Goal: Task Accomplishment & Management: Manage account settings

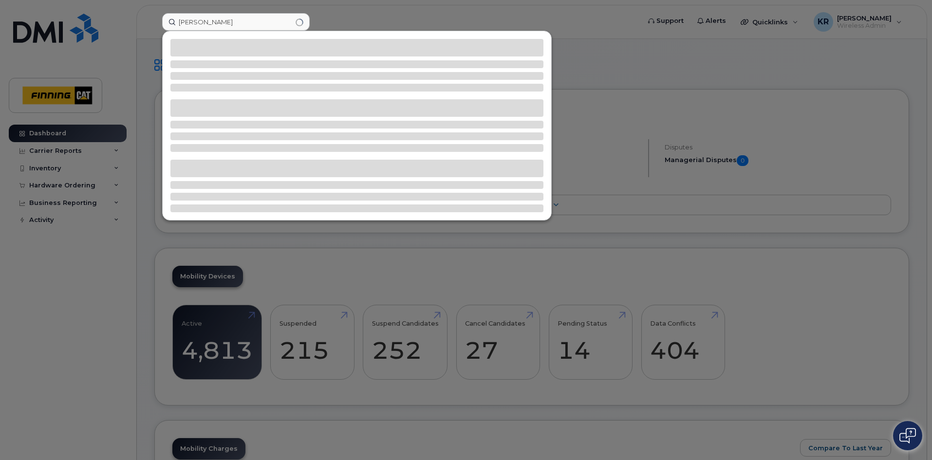
type input "stefan florchuk"
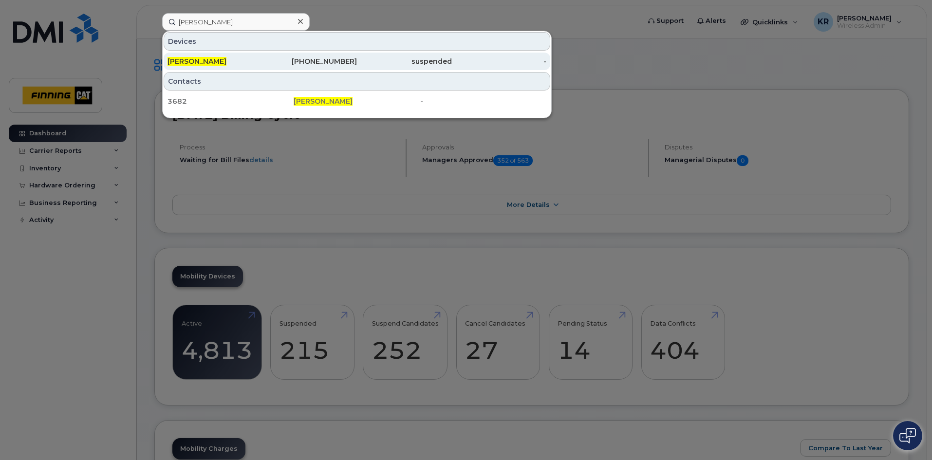
click at [356, 56] on div "587-591-2871" at bounding box center [310, 62] width 95 height 18
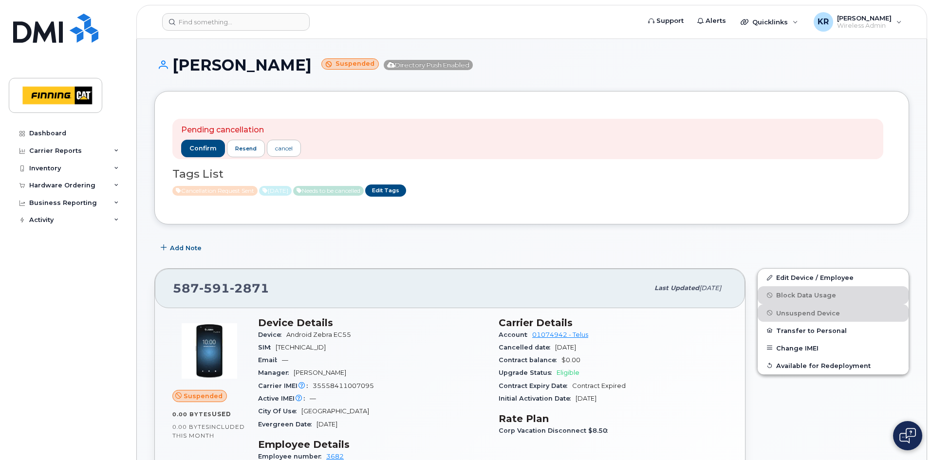
click at [276, 286] on div "587 591 2871" at bounding box center [411, 288] width 476 height 20
drag, startPoint x: 268, startPoint y: 286, endPoint x: 175, endPoint y: 287, distance: 92.5
click at [175, 287] on div "587 591 2871" at bounding box center [411, 288] width 476 height 20
copy span "587 591 2871"
click at [188, 24] on input at bounding box center [236, 22] width 148 height 18
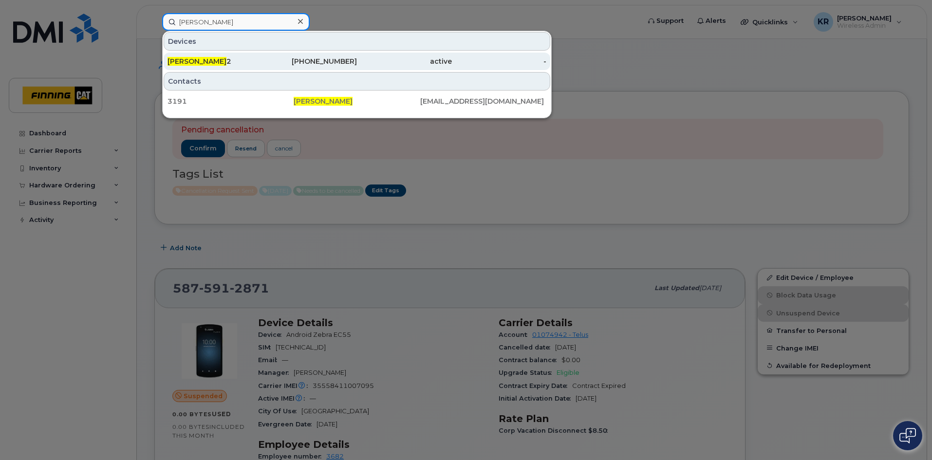
type input "jaspreet Singh"
click at [243, 61] on div "Jaspreet Singh 2" at bounding box center [215, 61] width 95 height 10
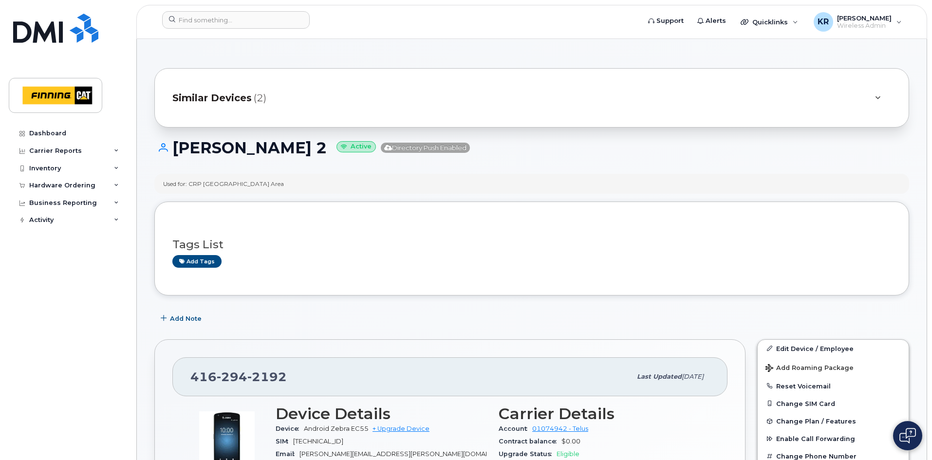
click at [239, 99] on span "Similar Devices" at bounding box center [211, 98] width 79 height 14
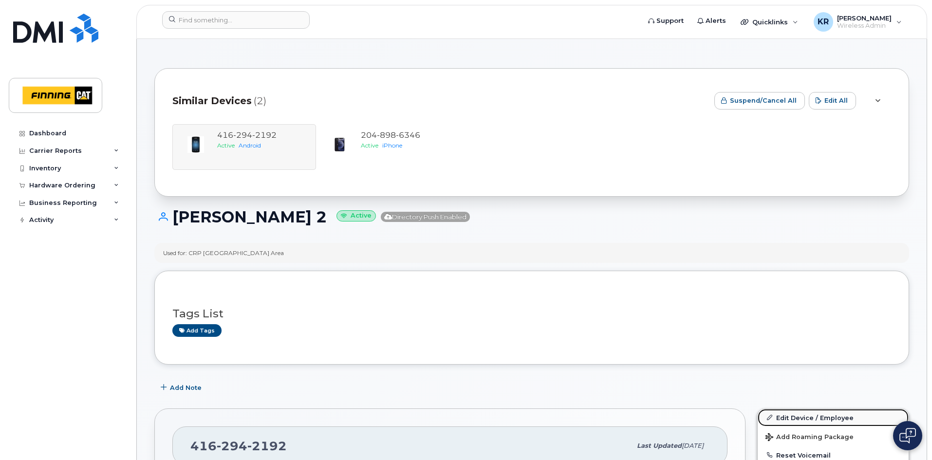
click at [801, 415] on link "Edit Device / Employee" at bounding box center [833, 418] width 151 height 18
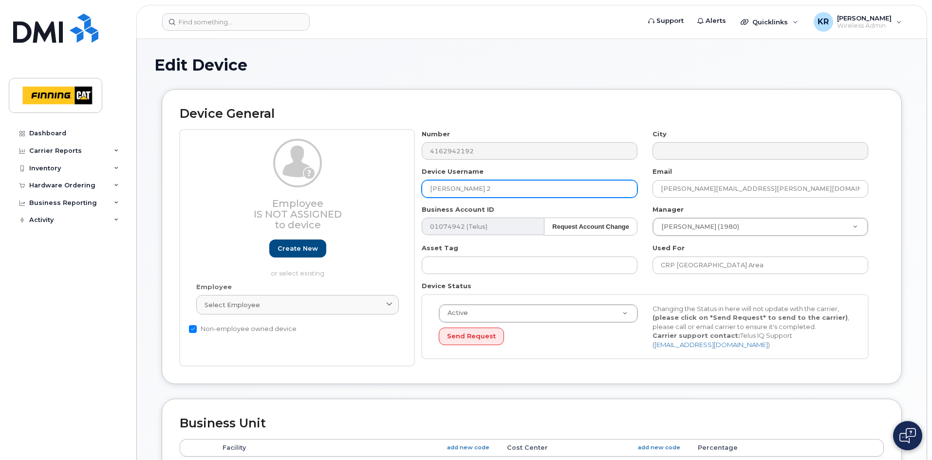
click at [483, 187] on input "Jaspreet Singh 2" at bounding box center [530, 189] width 216 height 18
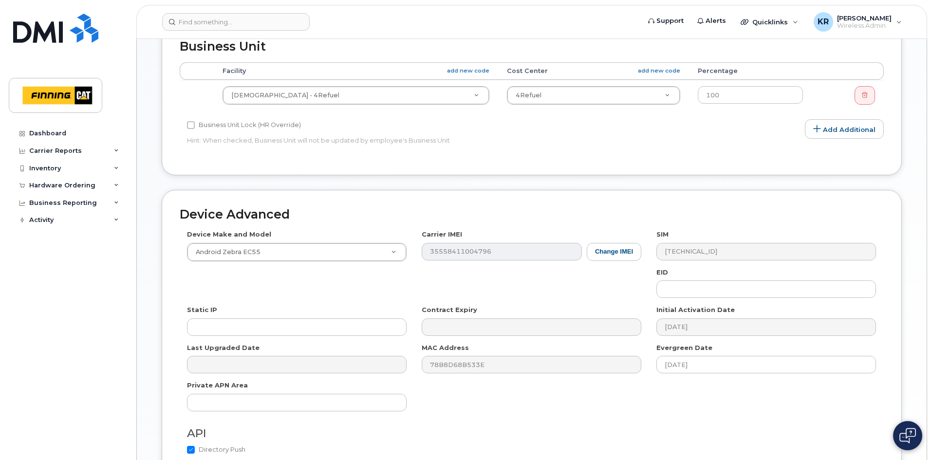
scroll to position [477, 0]
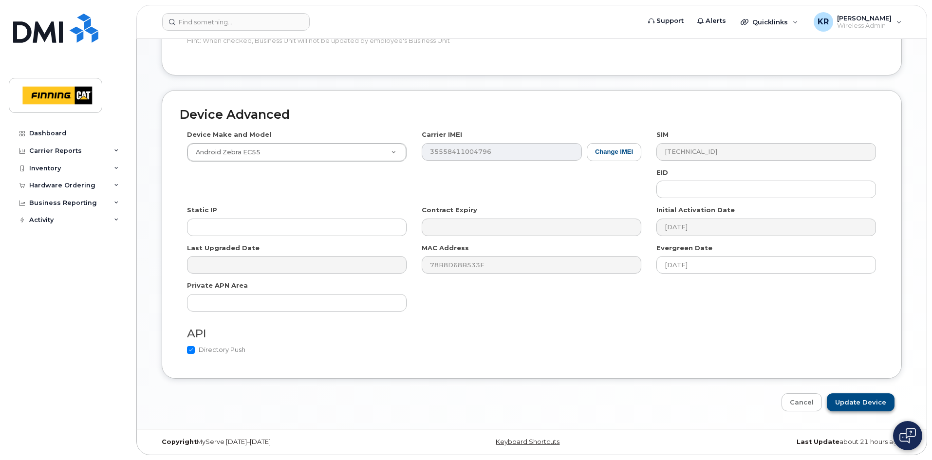
type input "Jaspreet Singh Second line"
click at [853, 401] on input "Update Device" at bounding box center [861, 403] width 68 height 18
type input "Saving..."
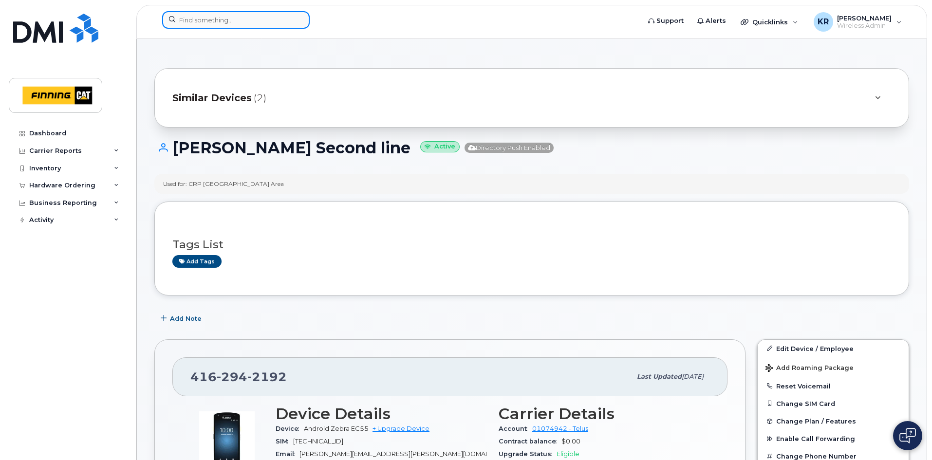
click at [224, 16] on input at bounding box center [236, 20] width 148 height 18
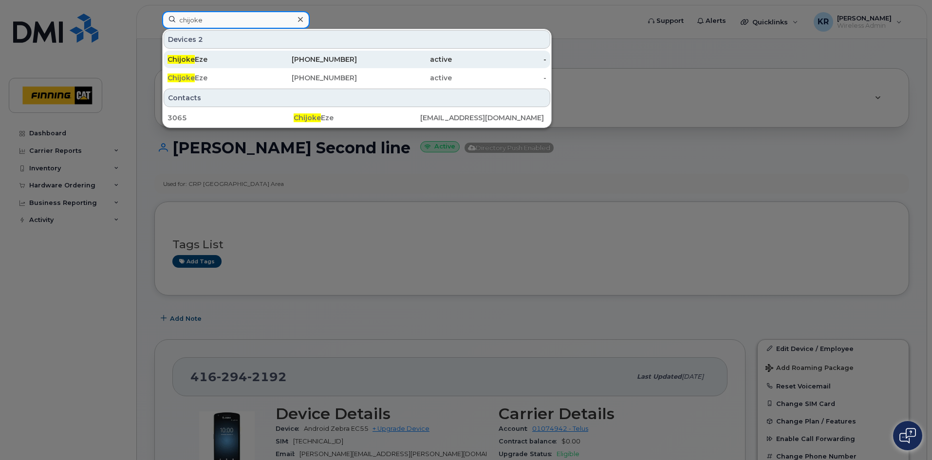
type input "chijoke"
click at [326, 59] on div "647-208-7161" at bounding box center [310, 60] width 95 height 10
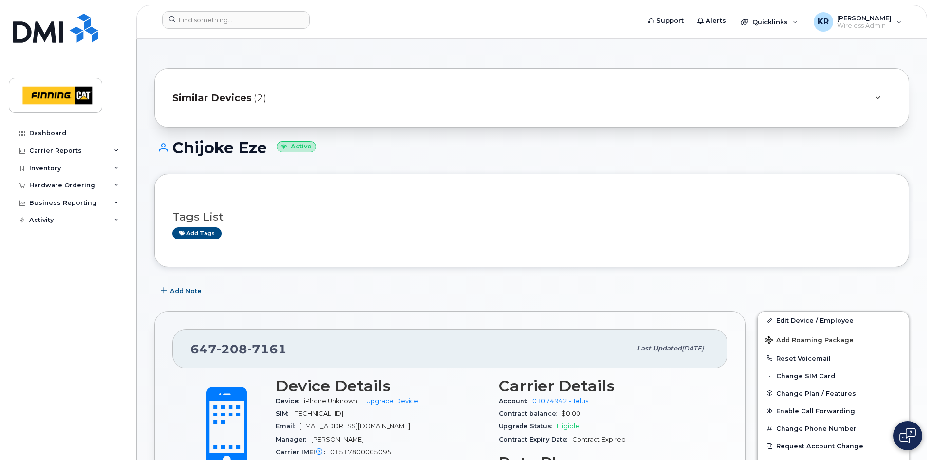
click at [197, 101] on span "Similar Devices" at bounding box center [211, 98] width 79 height 14
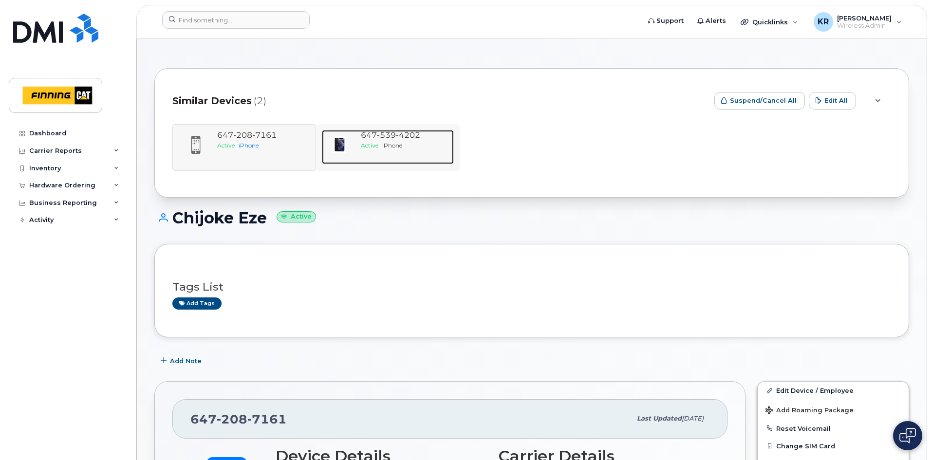
click at [393, 142] on span "iPhone" at bounding box center [392, 145] width 20 height 7
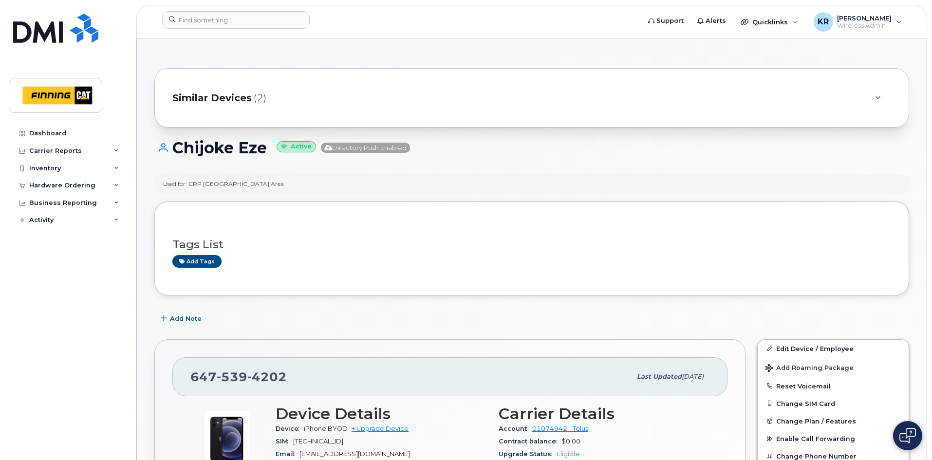
click at [225, 103] on span "Similar Devices" at bounding box center [211, 98] width 79 height 14
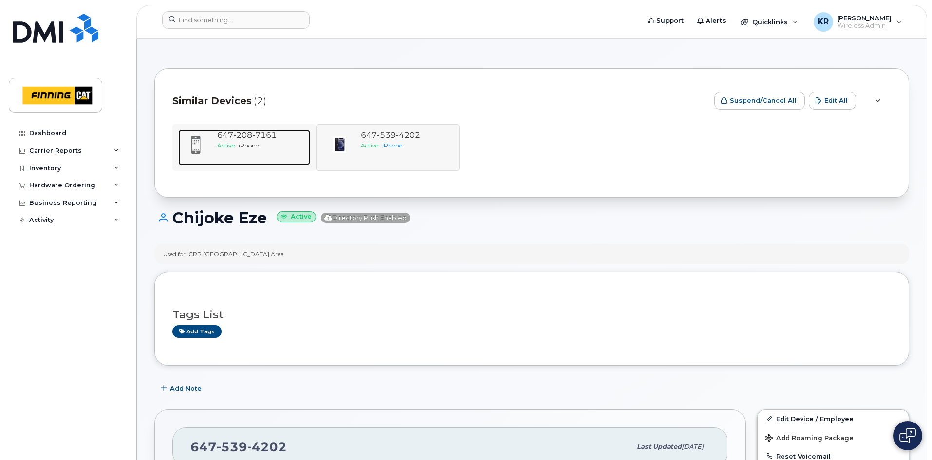
click at [252, 141] on div "Active iPhone" at bounding box center [261, 145] width 89 height 8
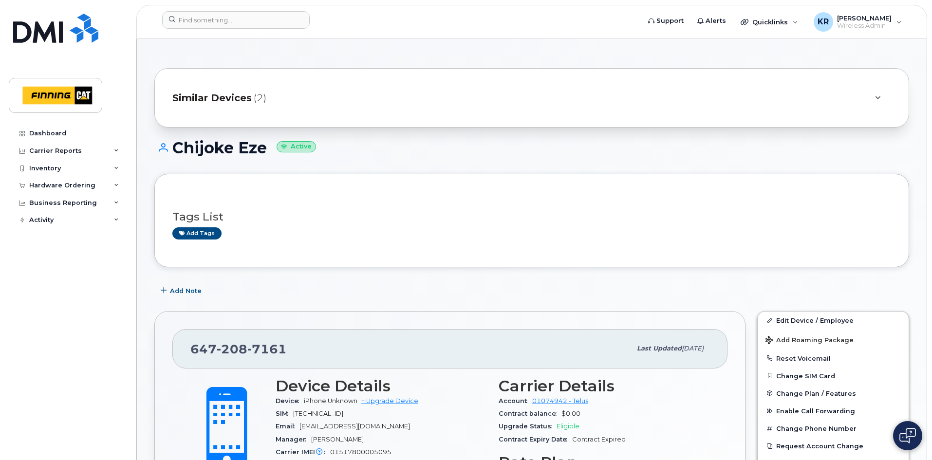
click at [228, 96] on span "Similar Devices" at bounding box center [211, 98] width 79 height 14
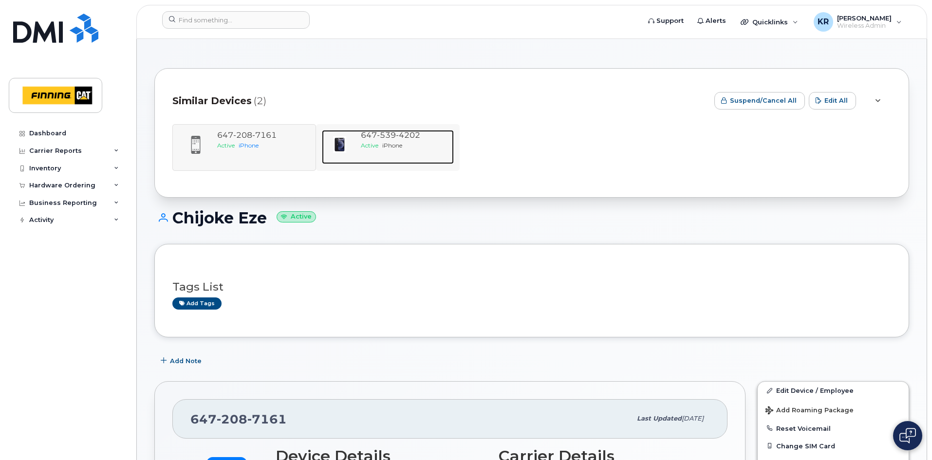
click at [381, 136] on span "539" at bounding box center [386, 135] width 19 height 9
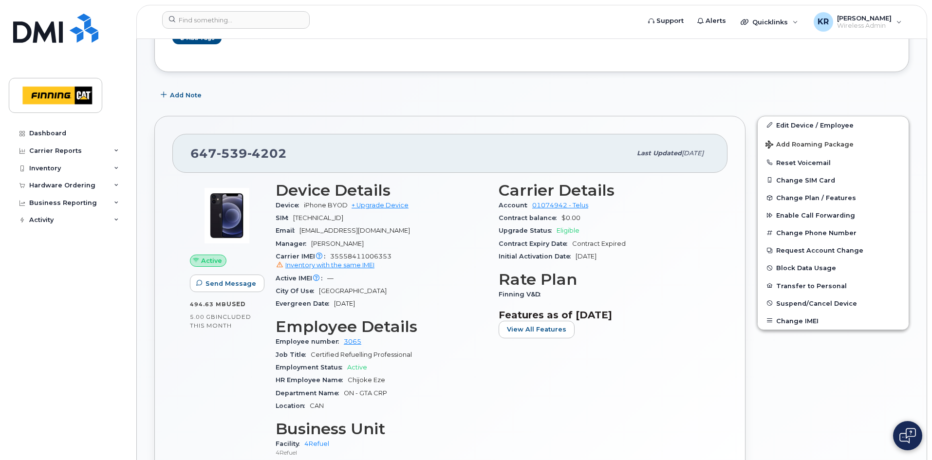
scroll to position [244, 0]
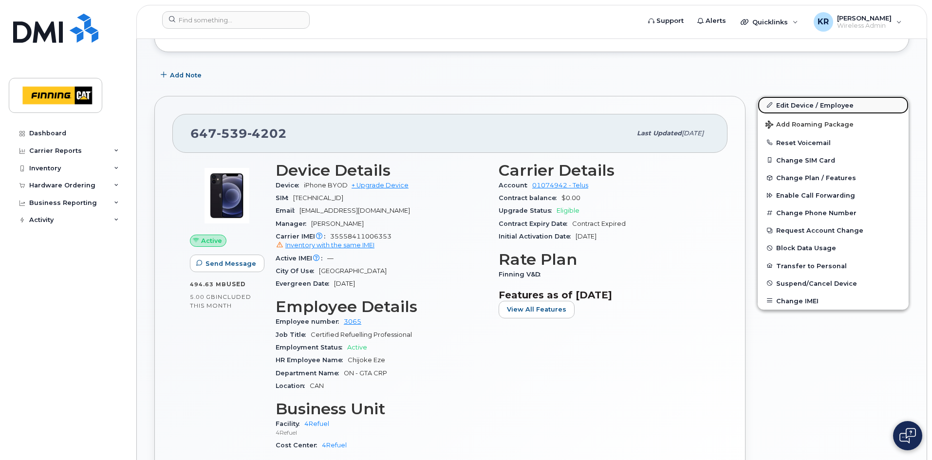
click at [780, 104] on link "Edit Device / Employee" at bounding box center [833, 105] width 151 height 18
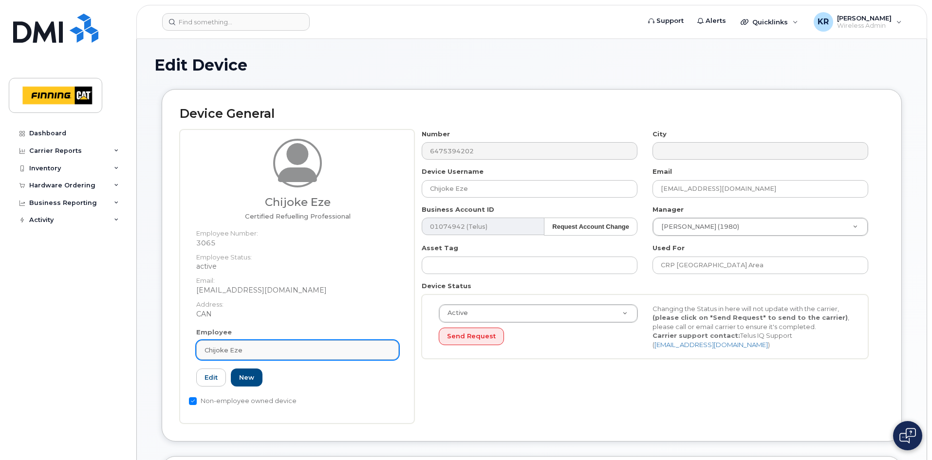
click at [248, 354] on div "Chijoke Eze" at bounding box center [298, 350] width 186 height 9
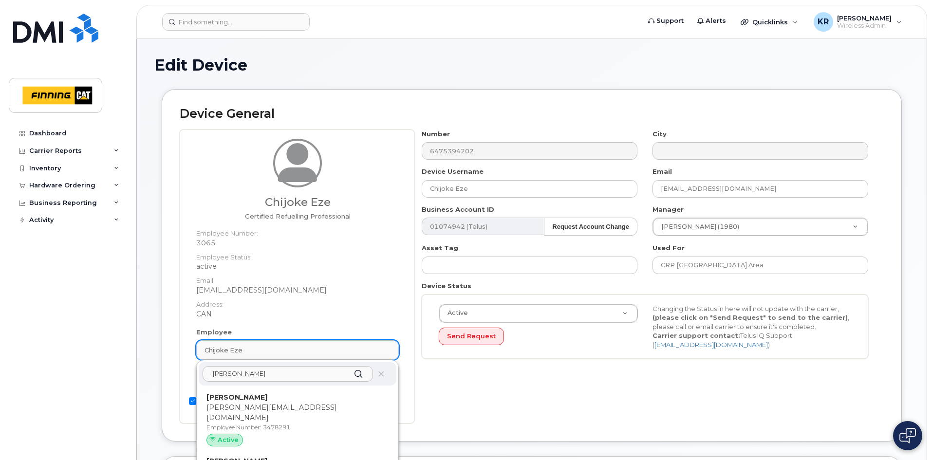
type input "dilwinder johal"
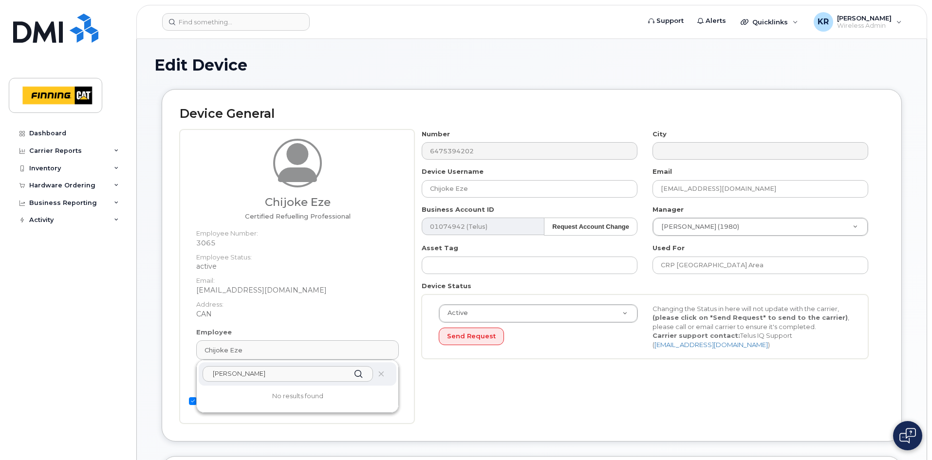
drag, startPoint x: 264, startPoint y: 379, endPoint x: 201, endPoint y: 369, distance: 64.1
click at [201, 369] on div "dilwinder johal" at bounding box center [298, 373] width 198 height 23
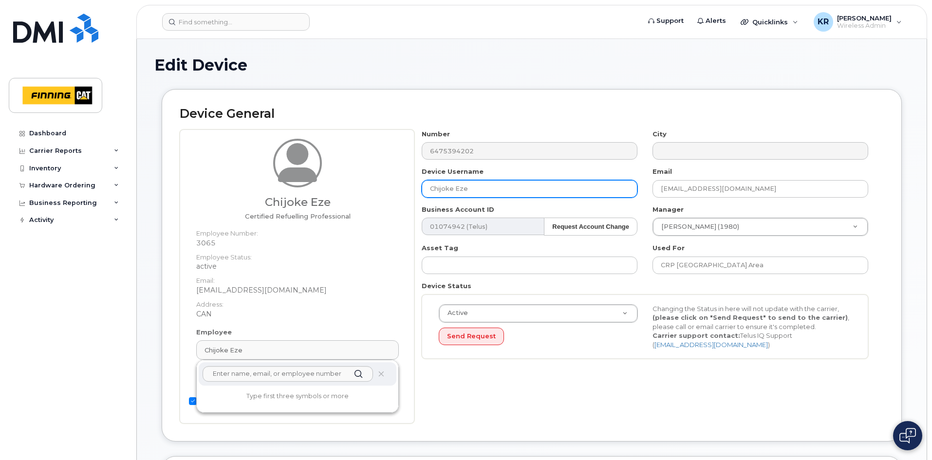
click at [472, 190] on input "Chijoke Eze" at bounding box center [530, 189] width 216 height 18
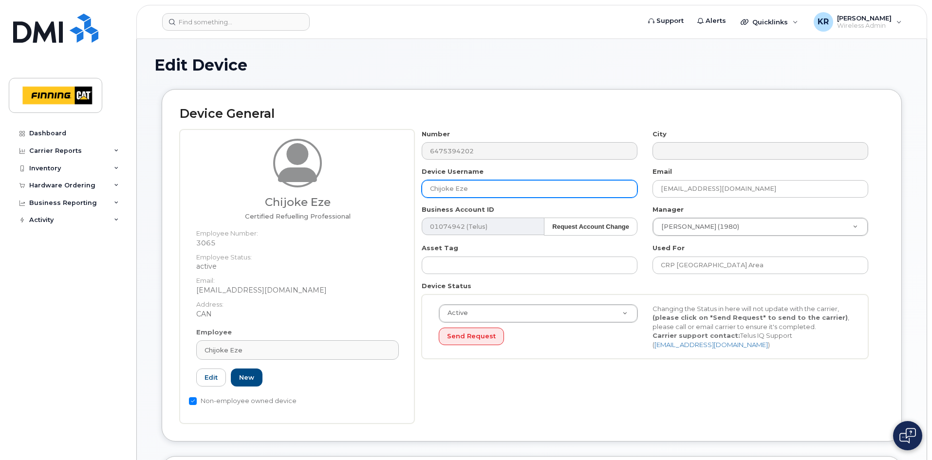
drag, startPoint x: 472, startPoint y: 190, endPoint x: 408, endPoint y: 191, distance: 64.8
click at [408, 191] on div "Chijoke Eze Certified Refuelling Professional Employee Number: 3065 Employee St…" at bounding box center [532, 277] width 704 height 294
click at [432, 190] on input "dilwinder Johal" at bounding box center [530, 189] width 216 height 18
type input "Dilwinder Johal"
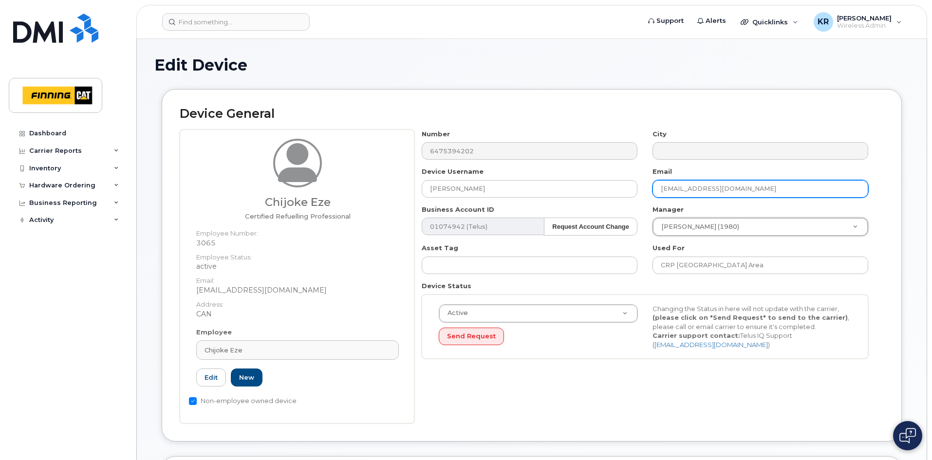
click at [676, 187] on input "ceze@4refuel.com" at bounding box center [761, 189] width 216 height 18
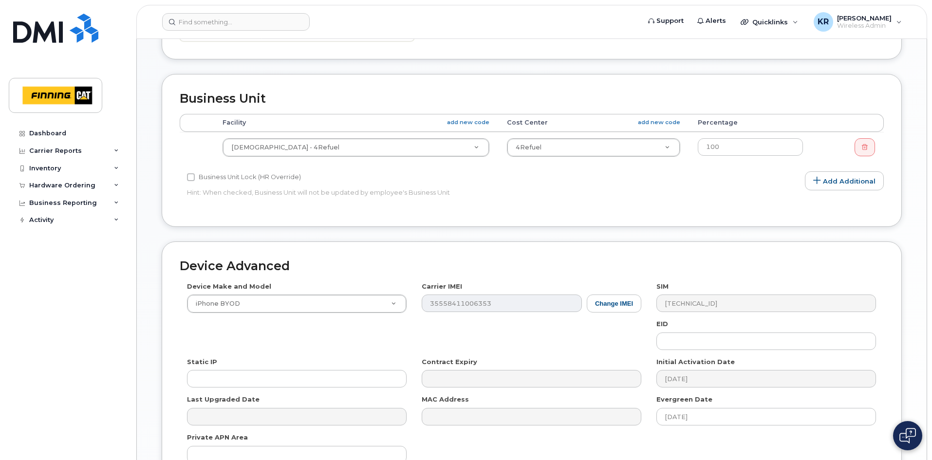
scroll to position [534, 0]
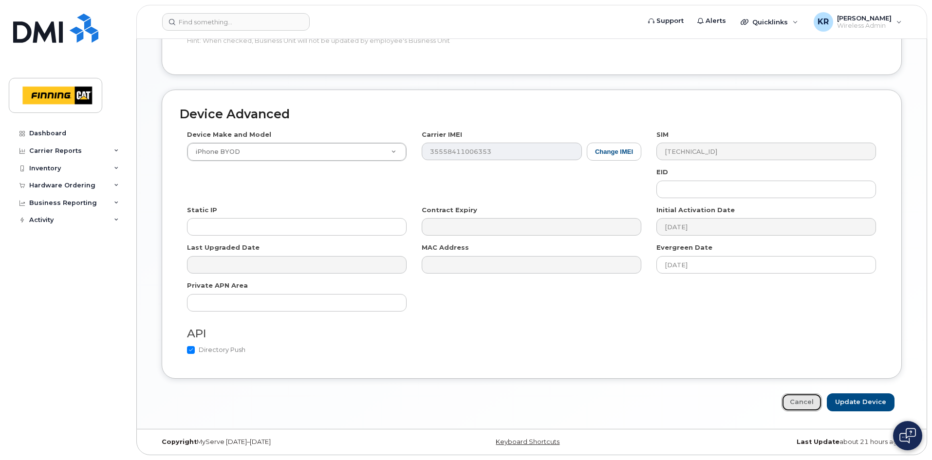
click at [808, 401] on link "Cancel" at bounding box center [802, 403] width 40 height 18
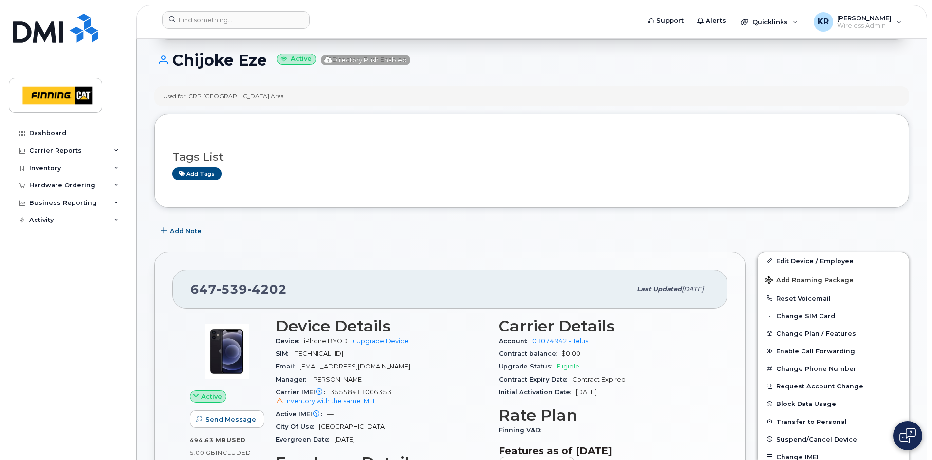
scroll to position [146, 0]
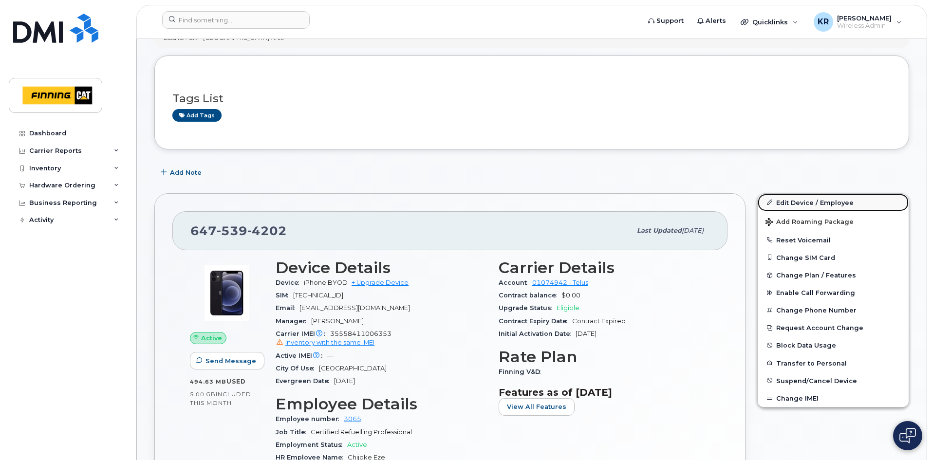
click at [794, 200] on link "Edit Device / Employee" at bounding box center [833, 203] width 151 height 18
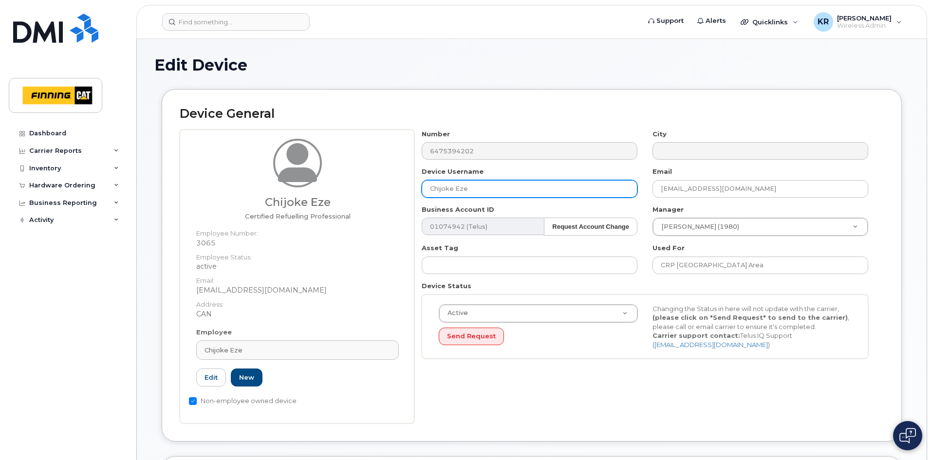
click at [480, 193] on input "Chijoke Eze" at bounding box center [530, 189] width 216 height 18
drag, startPoint x: 474, startPoint y: 192, endPoint x: 412, endPoint y: 189, distance: 62.4
click at [412, 189] on div "Chijoke Eze Certified Refuelling Professional Employee Number: 3065 Employee St…" at bounding box center [532, 277] width 704 height 294
type input "[PERSON_NAME]"
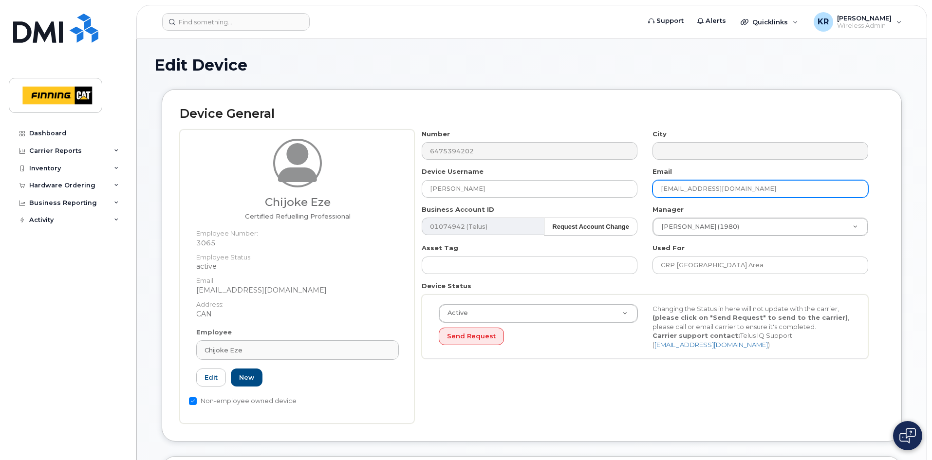
click at [676, 186] on input "ceze@4refuel.com" at bounding box center [761, 189] width 216 height 18
type input "djohal@4refuel.com"
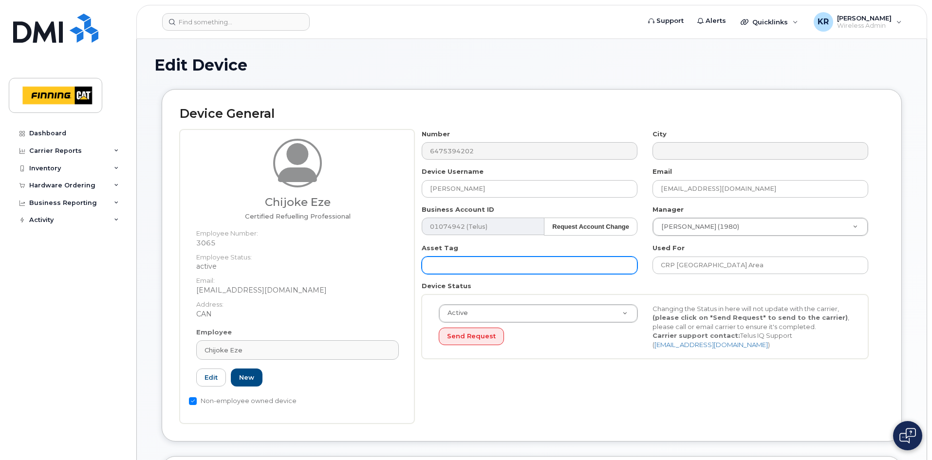
click at [476, 267] on input "text" at bounding box center [530, 266] width 216 height 18
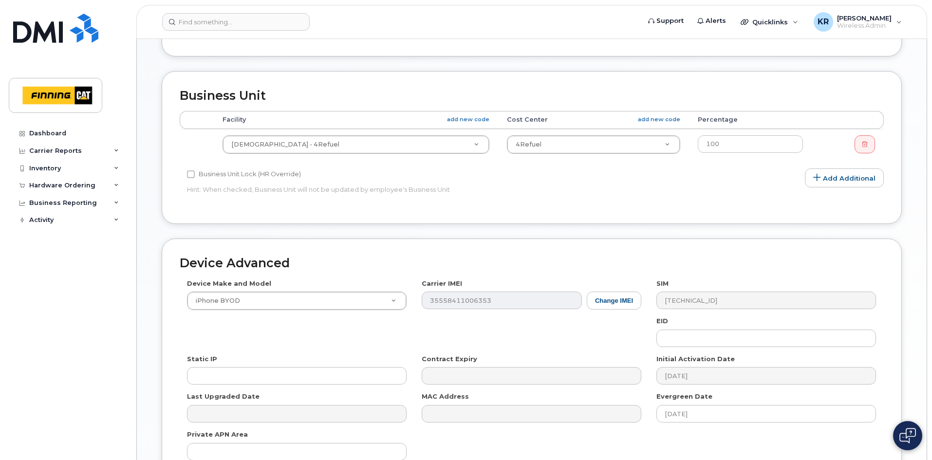
scroll to position [534, 0]
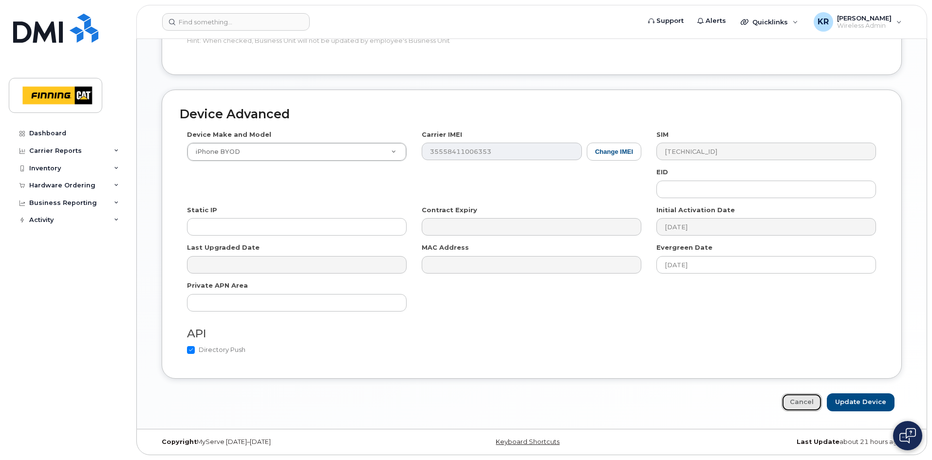
click at [806, 398] on link "Cancel" at bounding box center [802, 403] width 40 height 18
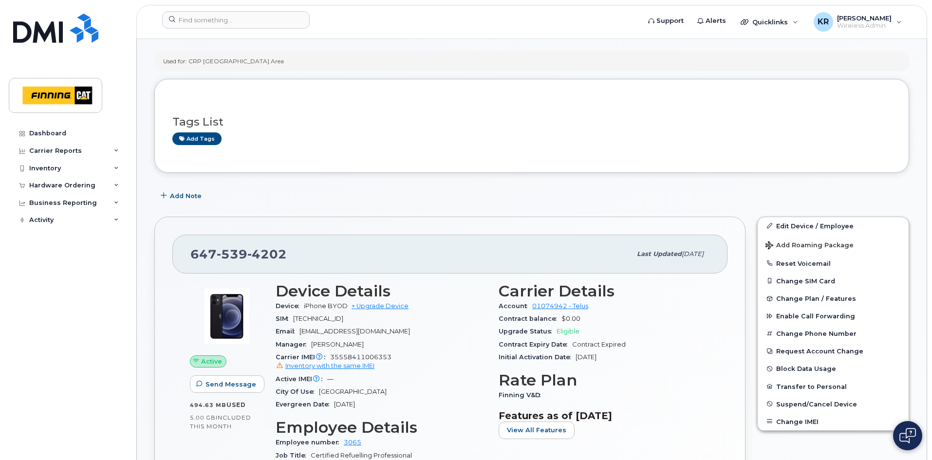
scroll to position [146, 0]
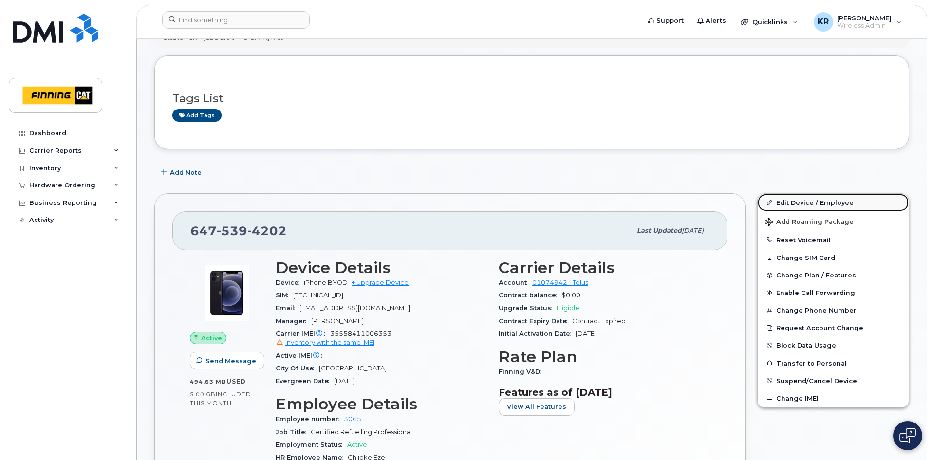
click at [781, 204] on link "Edit Device / Employee" at bounding box center [833, 203] width 151 height 18
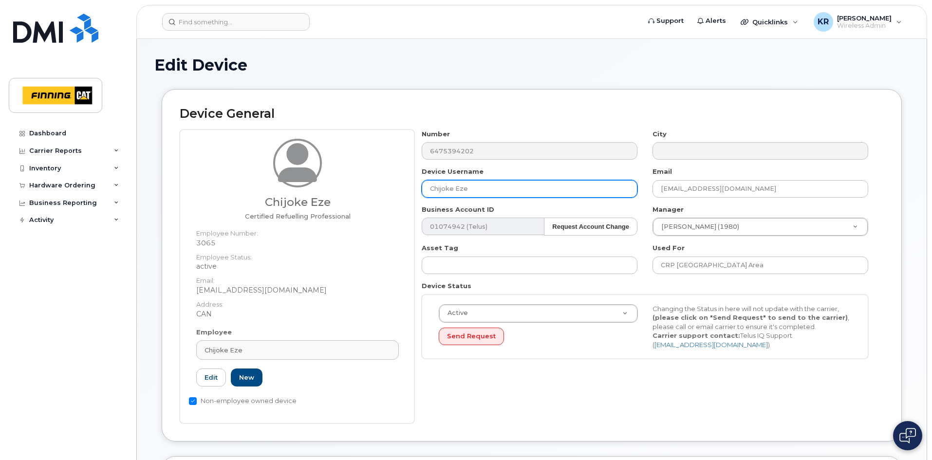
click at [480, 190] on input "Chijoke Eze" at bounding box center [530, 189] width 216 height 18
drag, startPoint x: 480, startPoint y: 190, endPoint x: 413, endPoint y: 186, distance: 67.3
click at [413, 186] on div "Chijoke Eze Certified Refuelling Professional Employee Number: 3065 Employee St…" at bounding box center [532, 277] width 704 height 294
type input "[PERSON_NAME]"
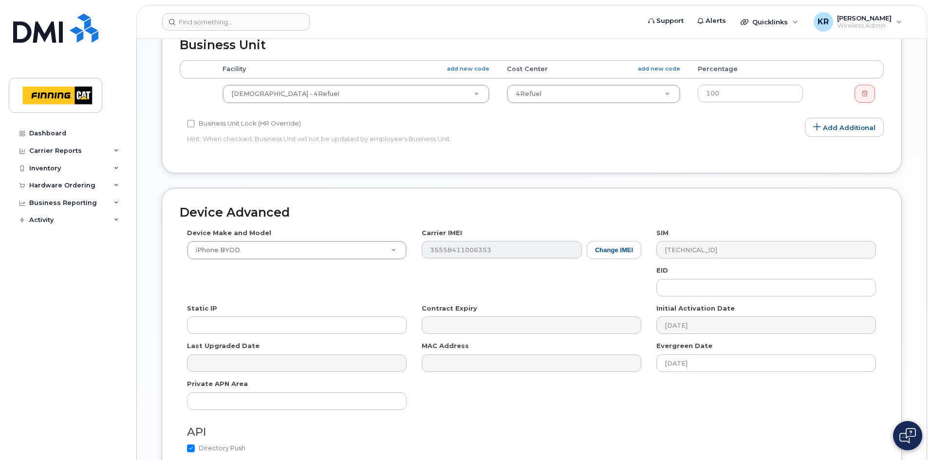
scroll to position [534, 0]
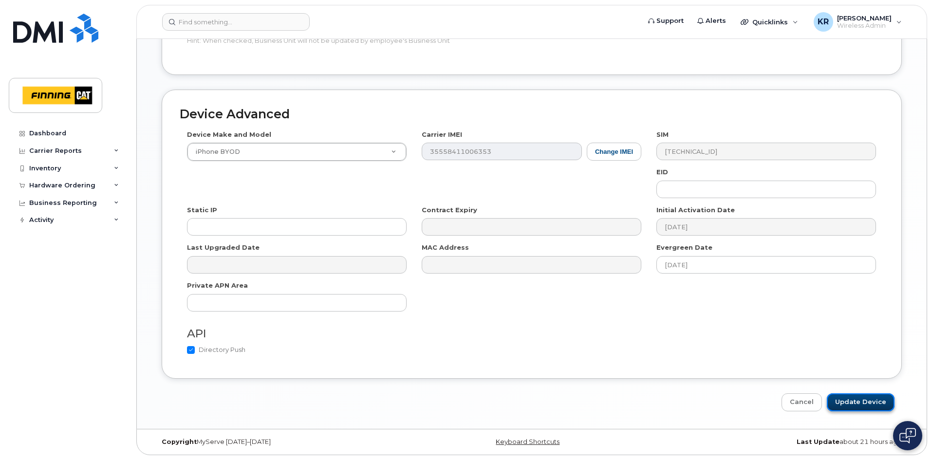
click at [859, 400] on input "Update Device" at bounding box center [861, 403] width 68 height 18
type input "Saving..."
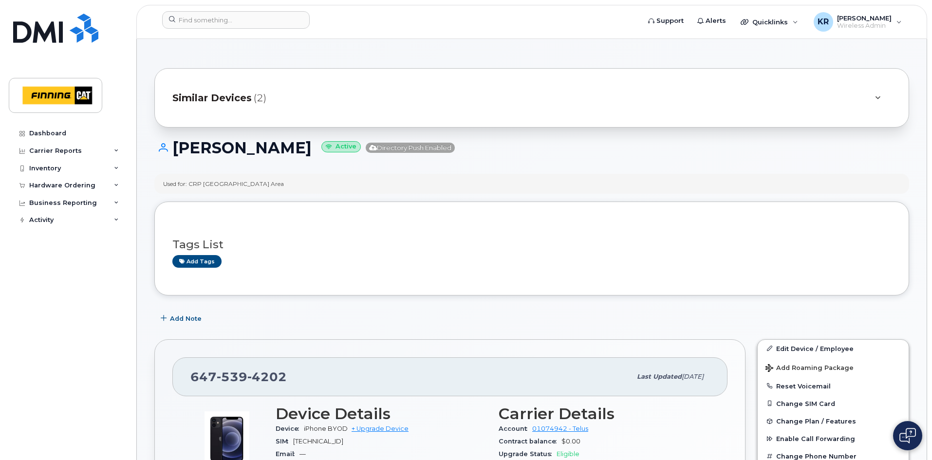
click at [223, 100] on span "Similar Devices" at bounding box center [211, 98] width 79 height 14
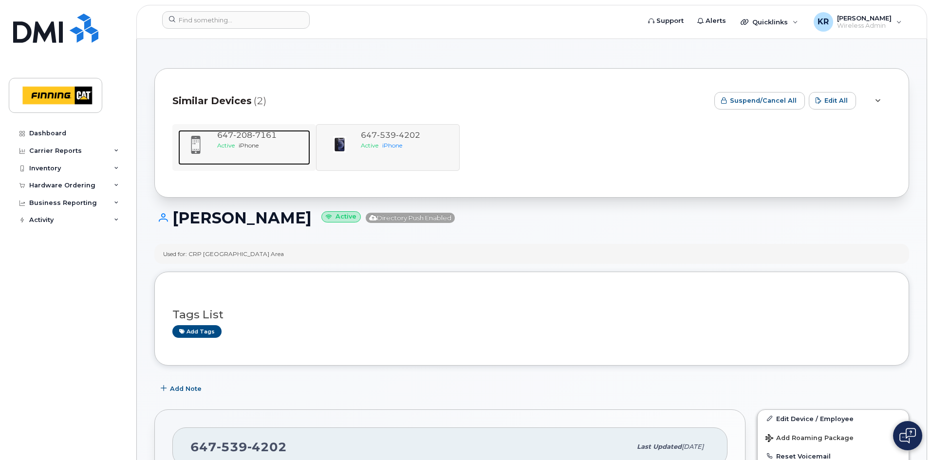
click at [250, 138] on span "208" at bounding box center [242, 135] width 19 height 9
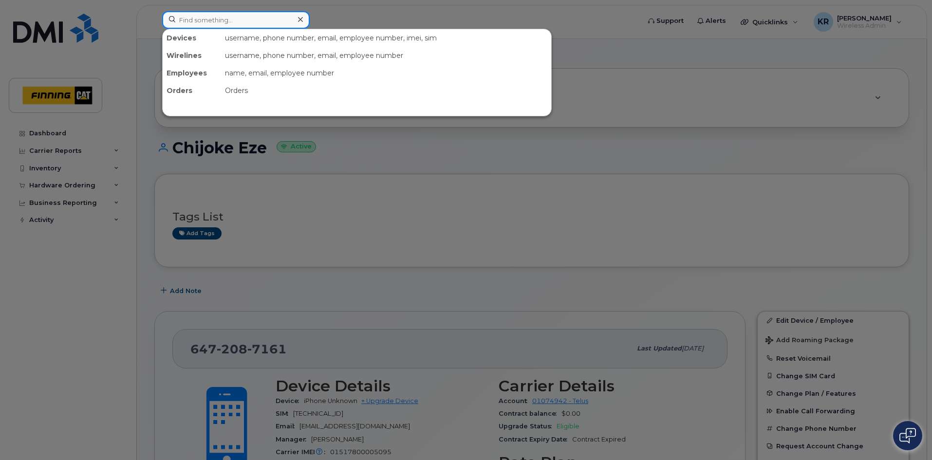
click at [199, 21] on input at bounding box center [236, 20] width 148 height 18
type input "[PERSON_NAME]"
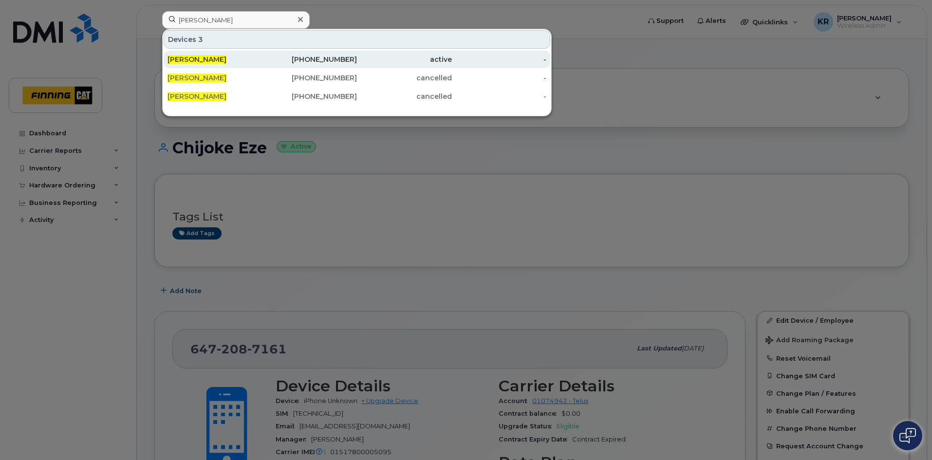
click at [314, 57] on div "587-578-3915" at bounding box center [310, 60] width 95 height 10
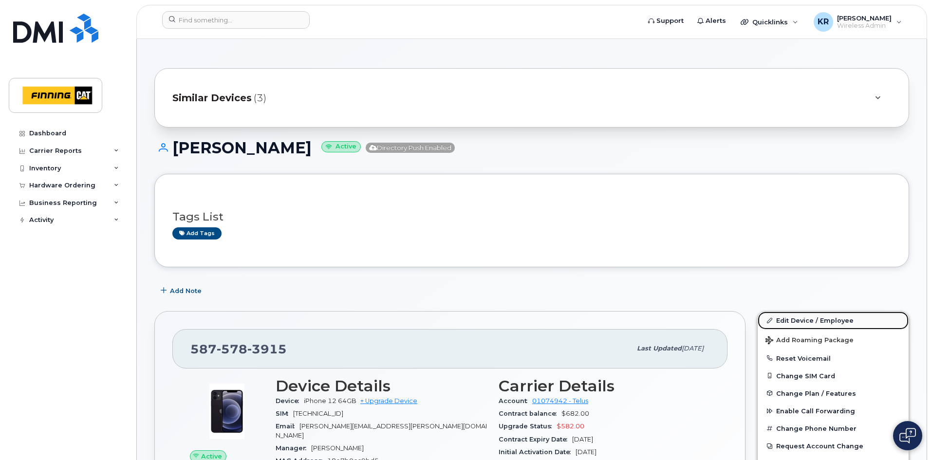
click at [795, 320] on link "Edit Device / Employee" at bounding box center [833, 321] width 151 height 18
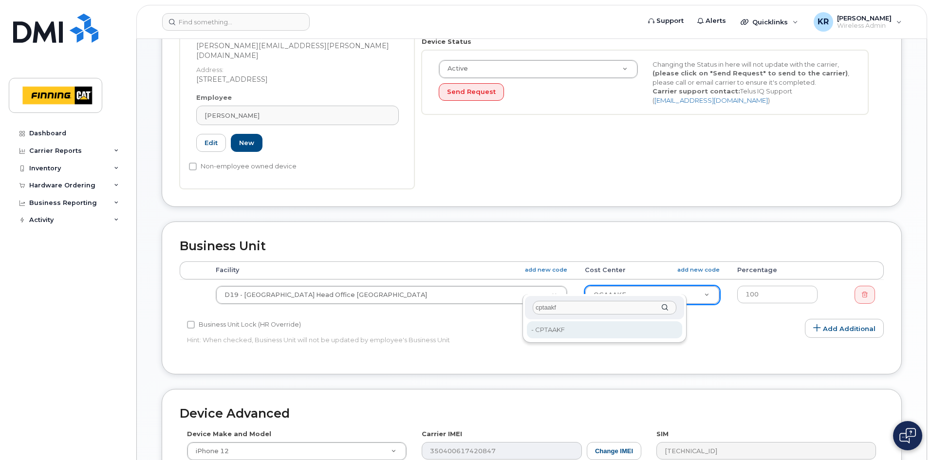
scroll to position [244, 0]
type input "cptaakf"
type input "2188676"
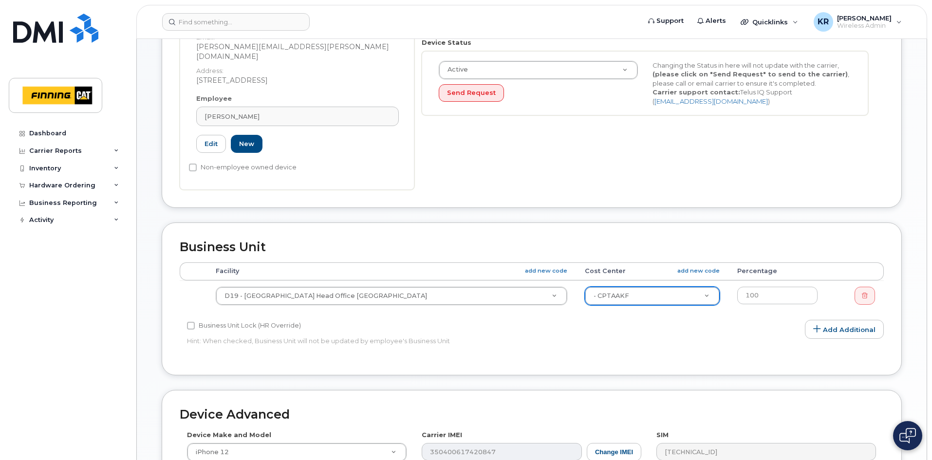
drag, startPoint x: 574, startPoint y: 283, endPoint x: 517, endPoint y: 283, distance: 57.0
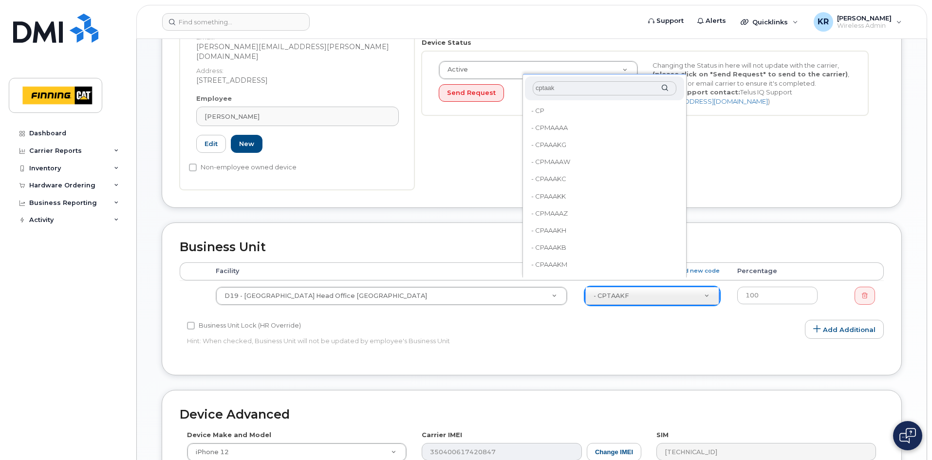
type input "cptaakf"
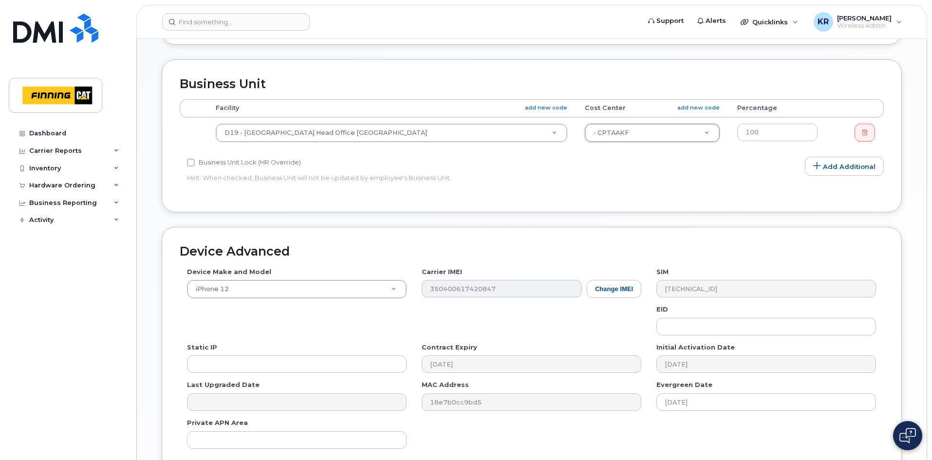
scroll to position [534, 0]
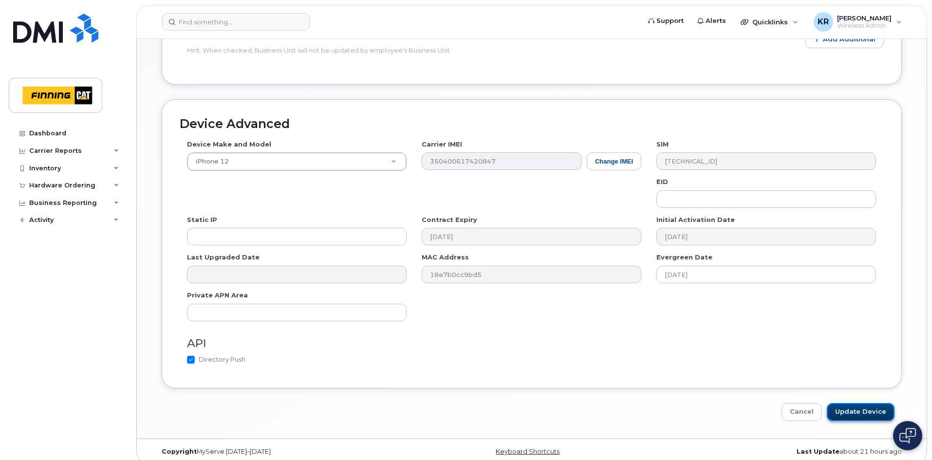
click at [862, 403] on input "Update Device" at bounding box center [861, 412] width 68 height 18
type input "Saving..."
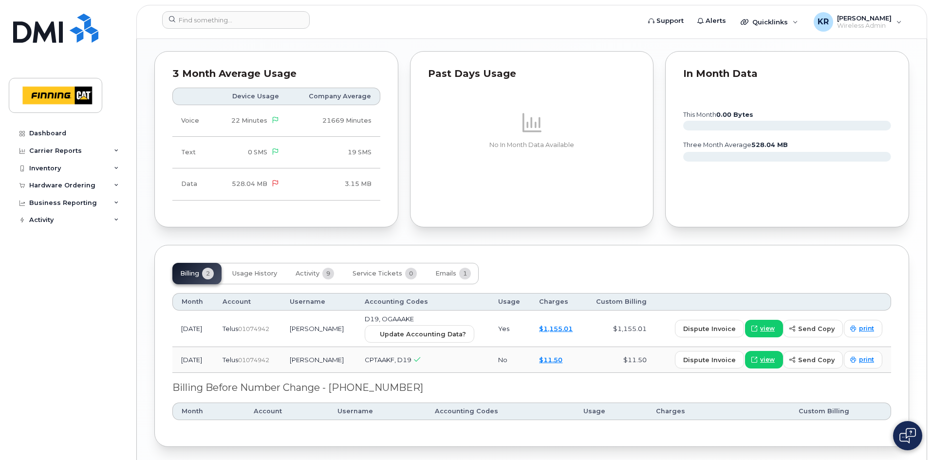
scroll to position [951, 0]
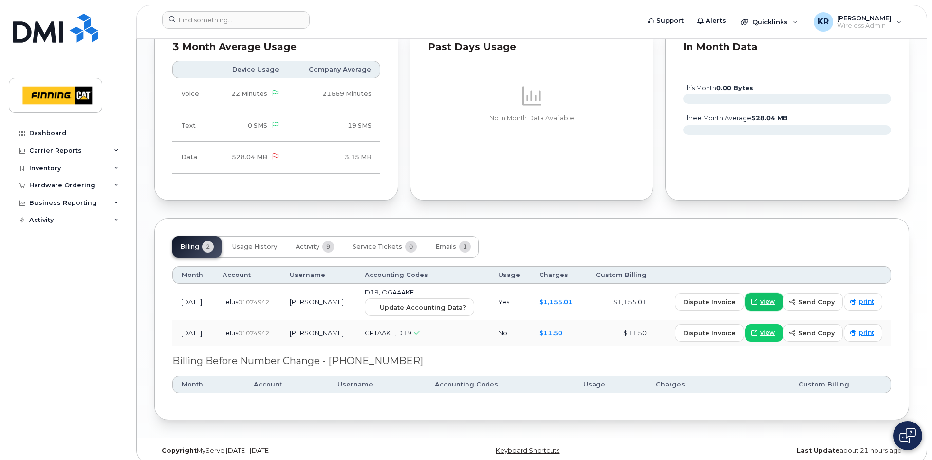
click at [768, 298] on span "view" at bounding box center [767, 302] width 15 height 9
click at [767, 298] on span "view" at bounding box center [767, 302] width 15 height 9
click at [308, 243] on span "Activity" at bounding box center [308, 247] width 24 height 8
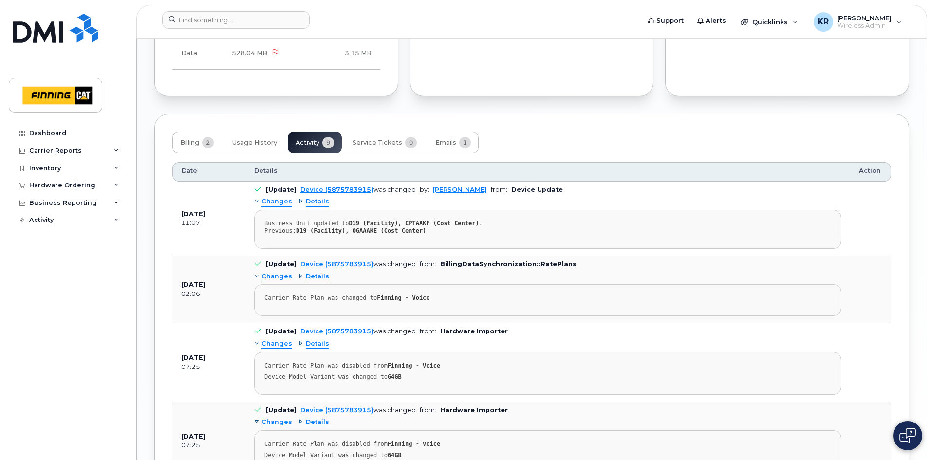
scroll to position [1036, 0]
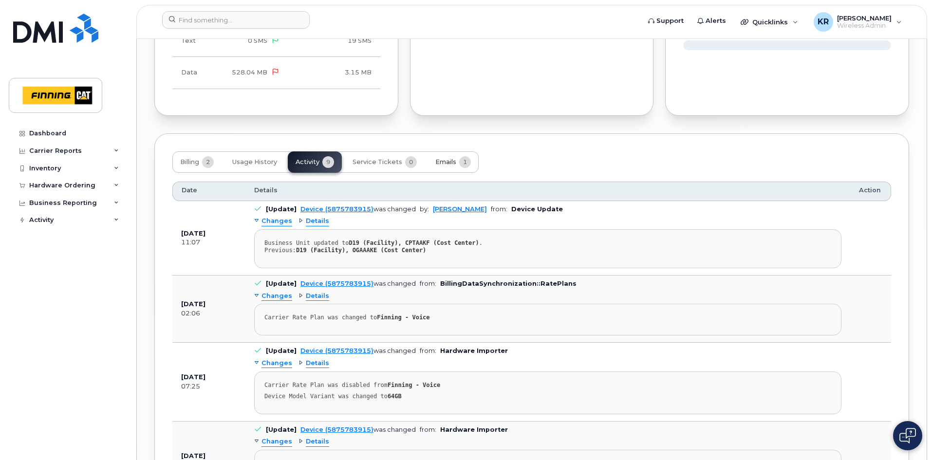
click at [449, 158] on span "Emails" at bounding box center [445, 162] width 21 height 8
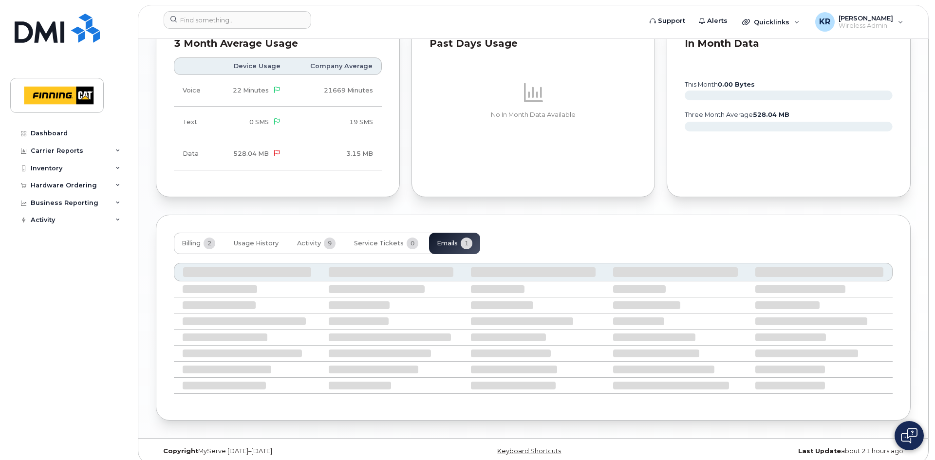
scroll to position [859, 0]
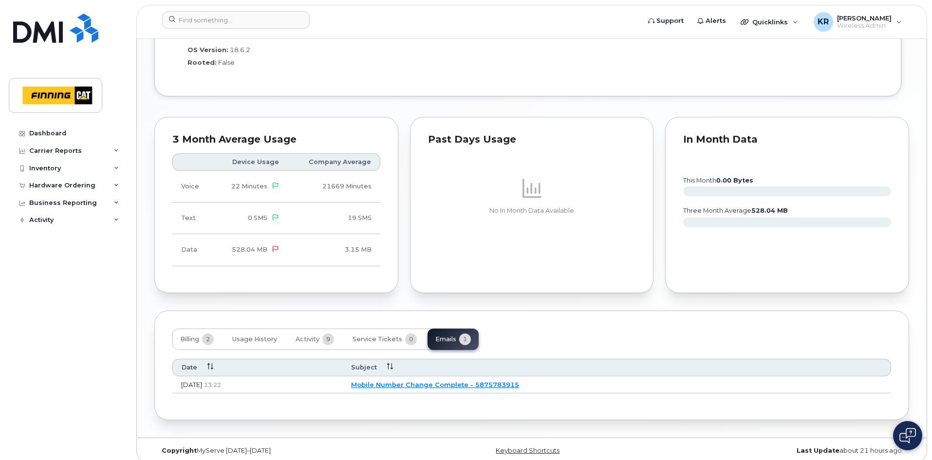
click at [469, 381] on link "Mobile Number Change Complete - 5875783915" at bounding box center [435, 385] width 168 height 8
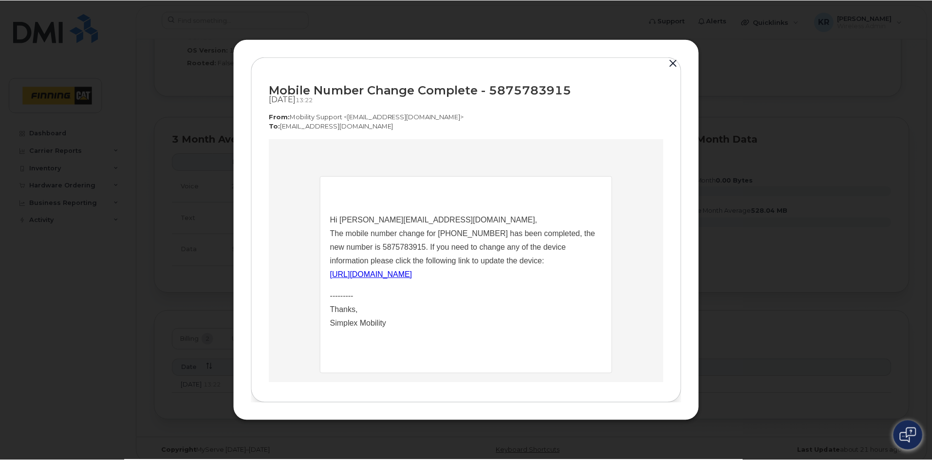
scroll to position [0, 0]
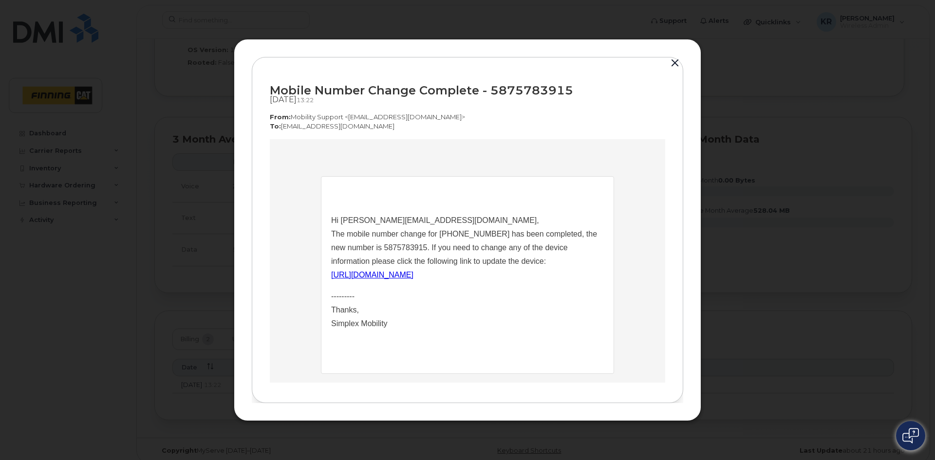
click at [676, 62] on button "button" at bounding box center [675, 63] width 15 height 14
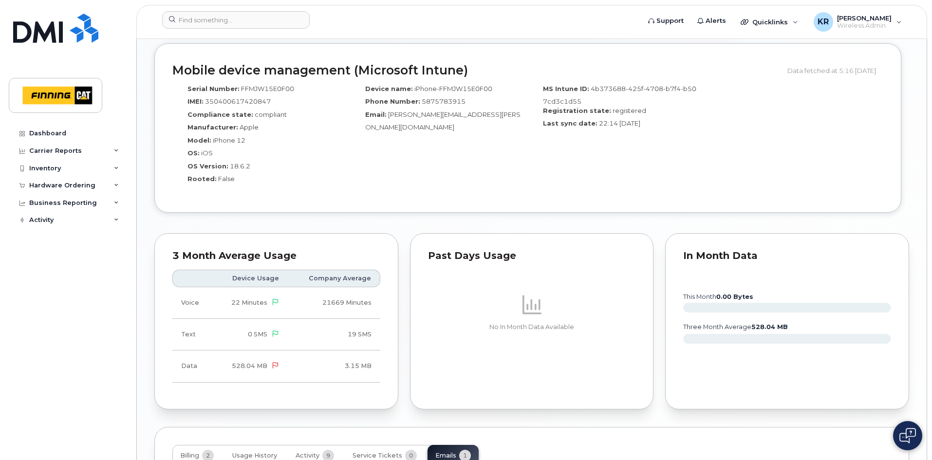
scroll to position [859, 0]
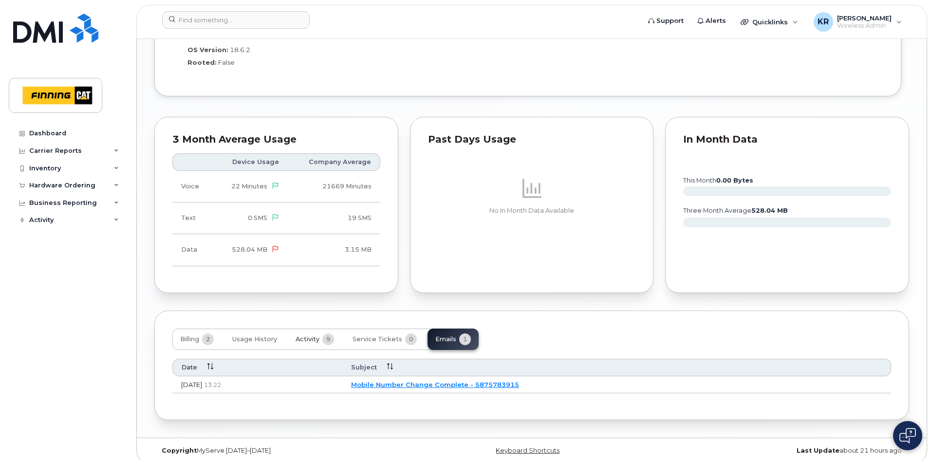
click at [300, 336] on span "Activity" at bounding box center [308, 340] width 24 height 8
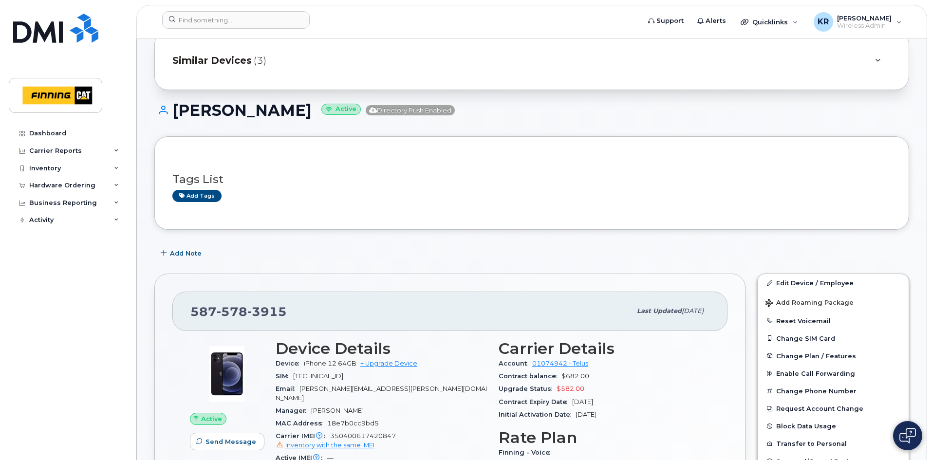
scroll to position [0, 0]
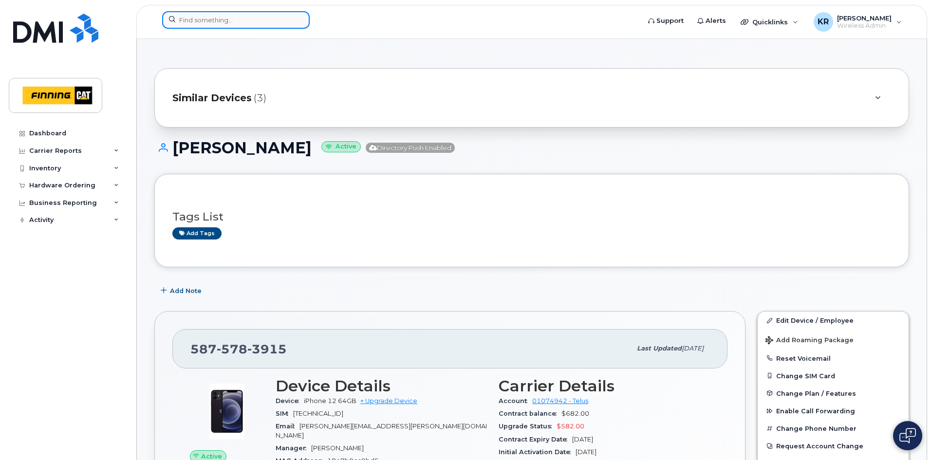
click at [218, 17] on input at bounding box center [236, 20] width 148 height 18
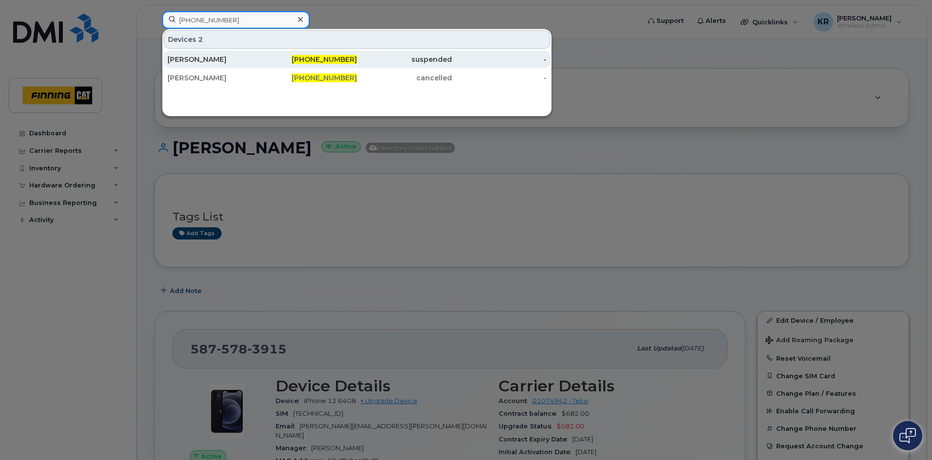
type input "587-591-2871"
click at [292, 61] on div "587-591-2871" at bounding box center [310, 60] width 95 height 10
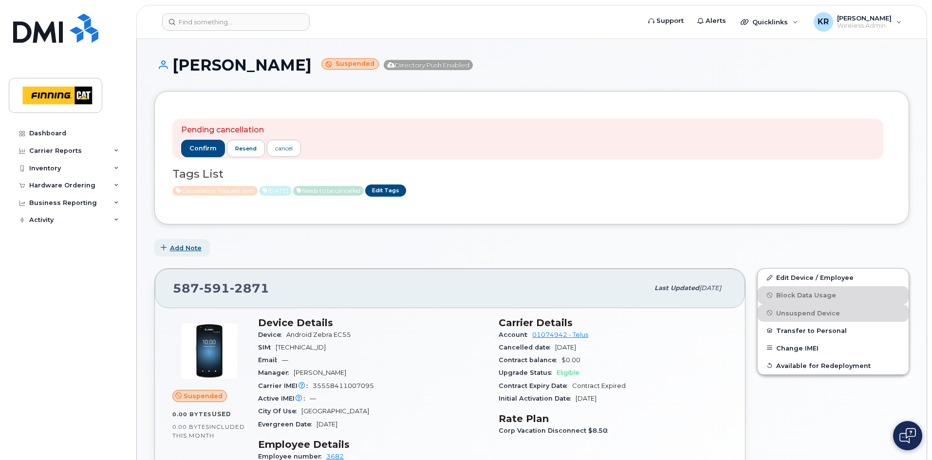
click at [178, 250] on span "Add Note" at bounding box center [186, 248] width 32 height 9
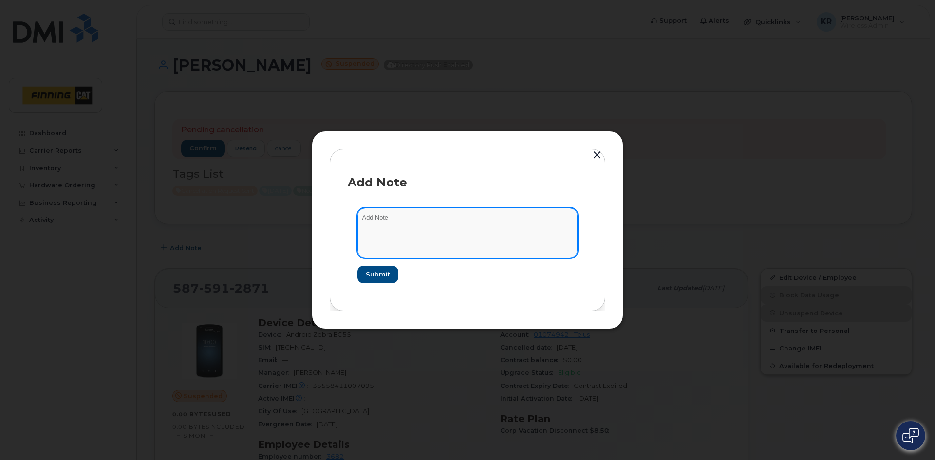
click at [397, 220] on textarea at bounding box center [467, 233] width 220 height 50
type textarea "v"
type textarea "c"
type textarea "cancellation request sent Aug 27/25. TELUS confirmed this will be cancelled end…"
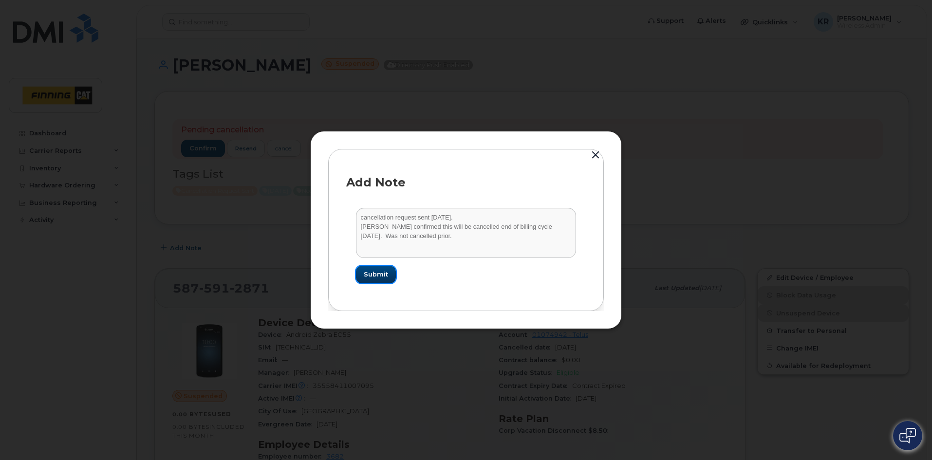
click at [369, 275] on span "Submit" at bounding box center [376, 274] width 24 height 9
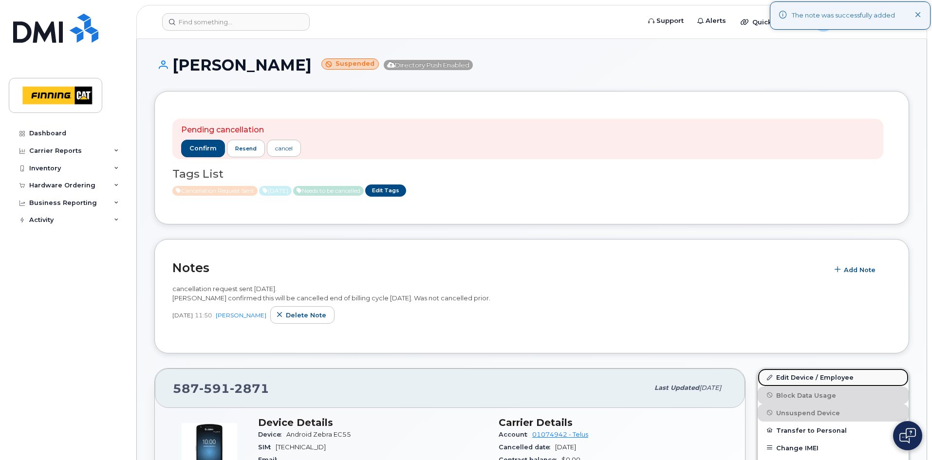
click at [782, 376] on link "Edit Device / Employee" at bounding box center [833, 378] width 151 height 18
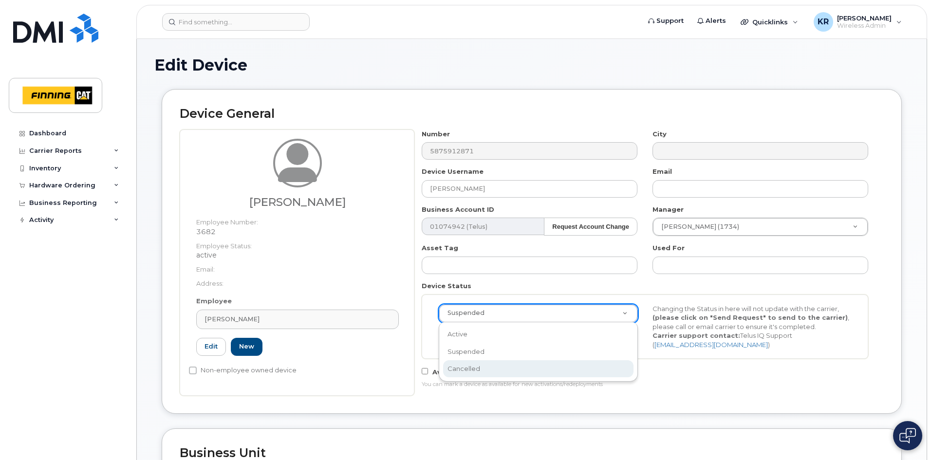
select select "cancelled"
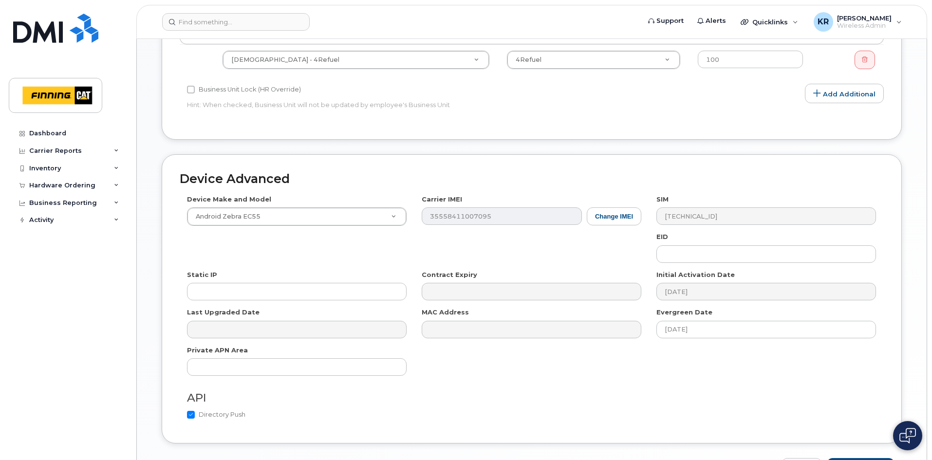
scroll to position [506, 0]
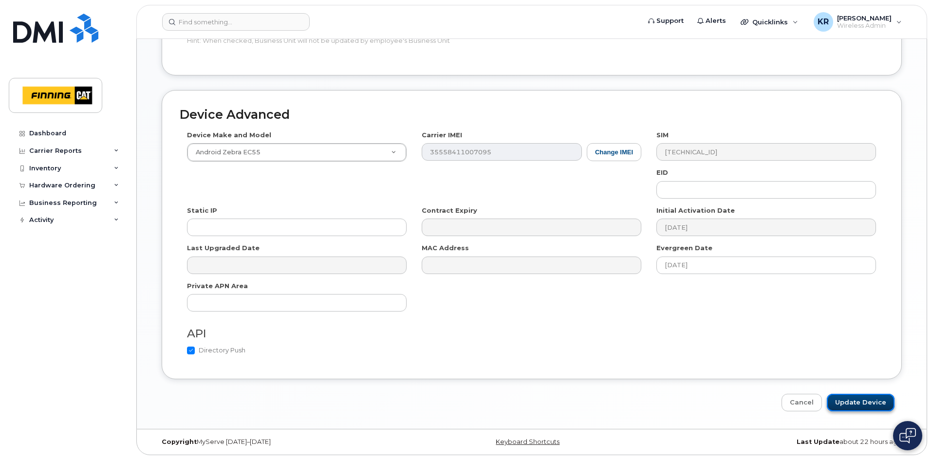
click at [878, 404] on input "Update Device" at bounding box center [861, 403] width 68 height 18
type input "Saving..."
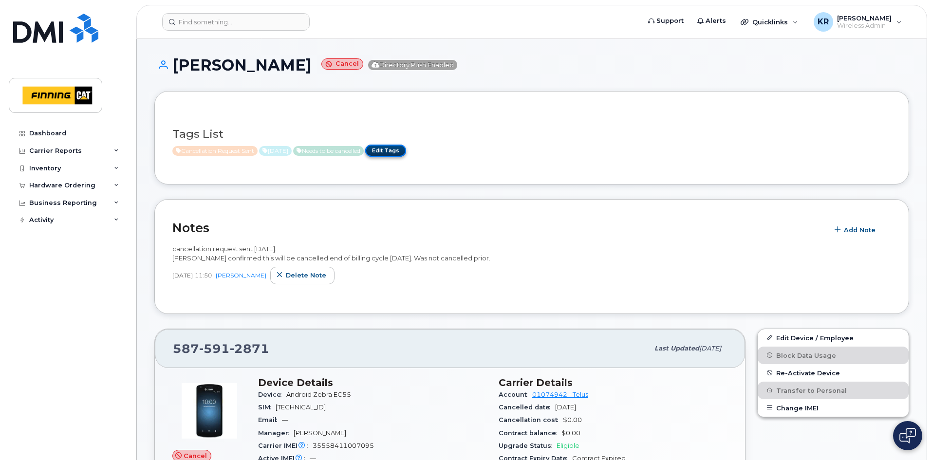
click at [406, 150] on link "Edit Tags" at bounding box center [385, 151] width 41 height 12
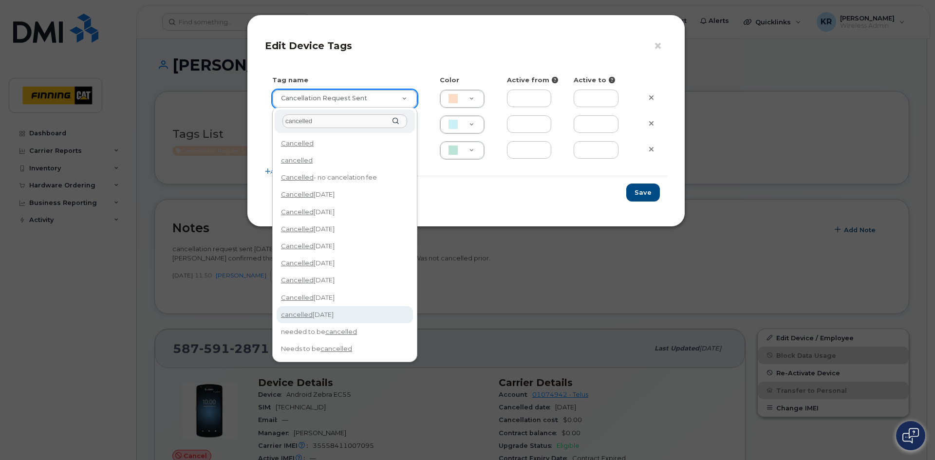
type input "cancelled"
type input "cancelled [DATE]"
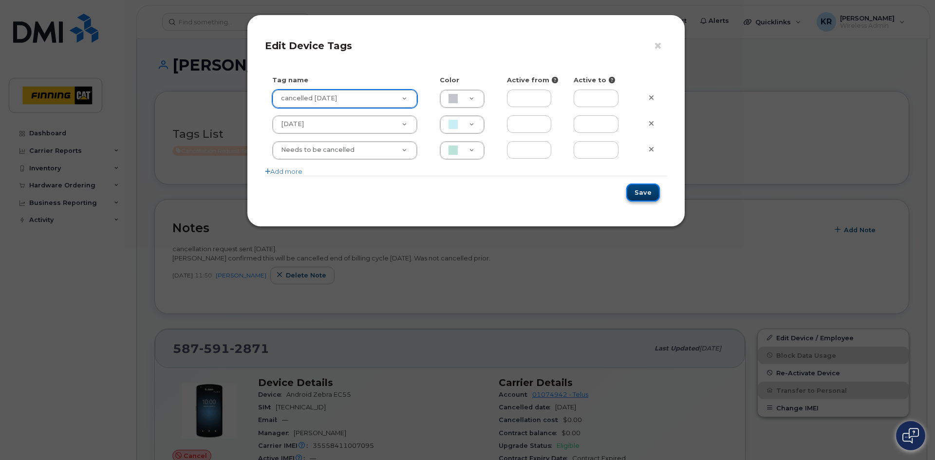
click at [654, 191] on button "Save" at bounding box center [643, 193] width 34 height 18
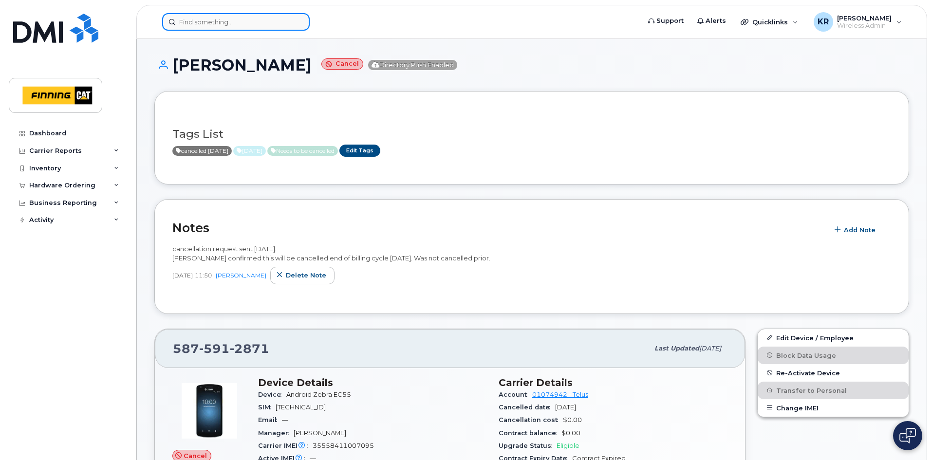
click at [209, 24] on input at bounding box center [236, 22] width 148 height 18
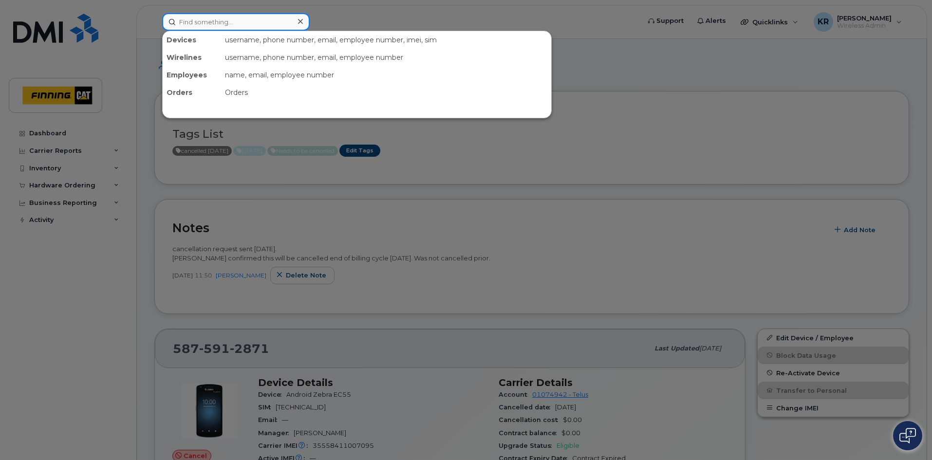
paste input "[PHONE_NUMBER]"
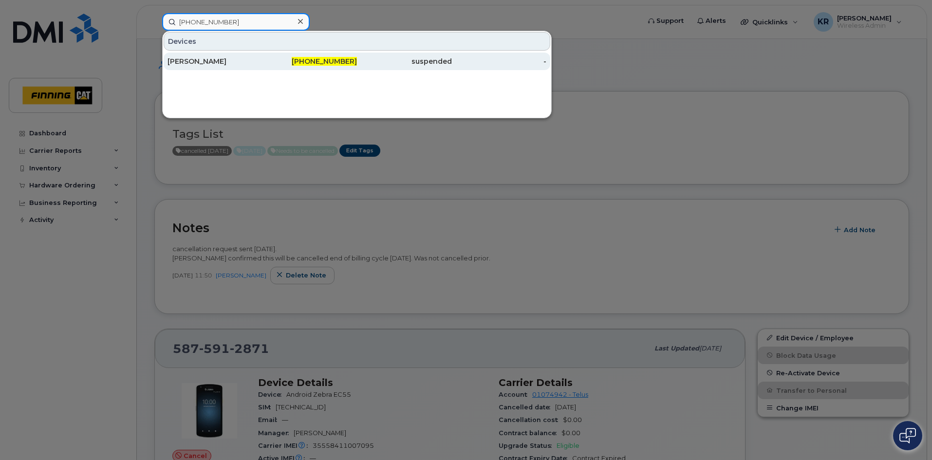
type input "[PHONE_NUMBER]"
click at [300, 61] on div "[PHONE_NUMBER]" at bounding box center [310, 61] width 95 height 10
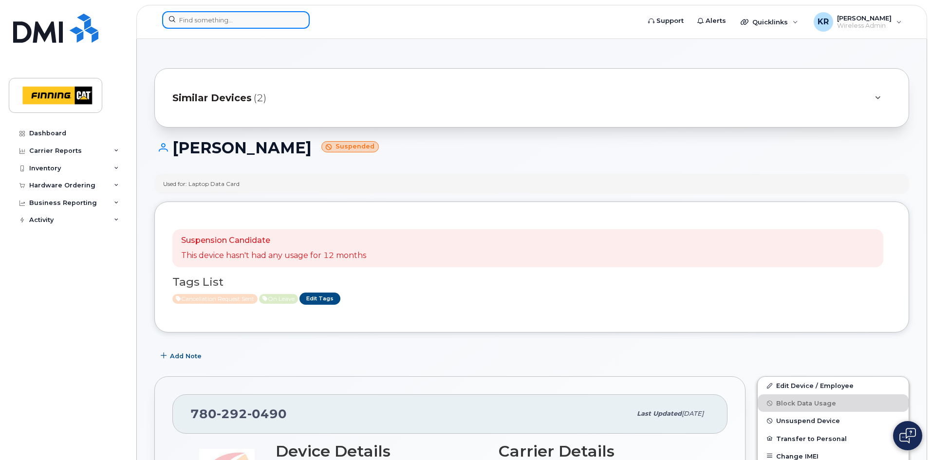
click at [271, 23] on input at bounding box center [236, 20] width 148 height 18
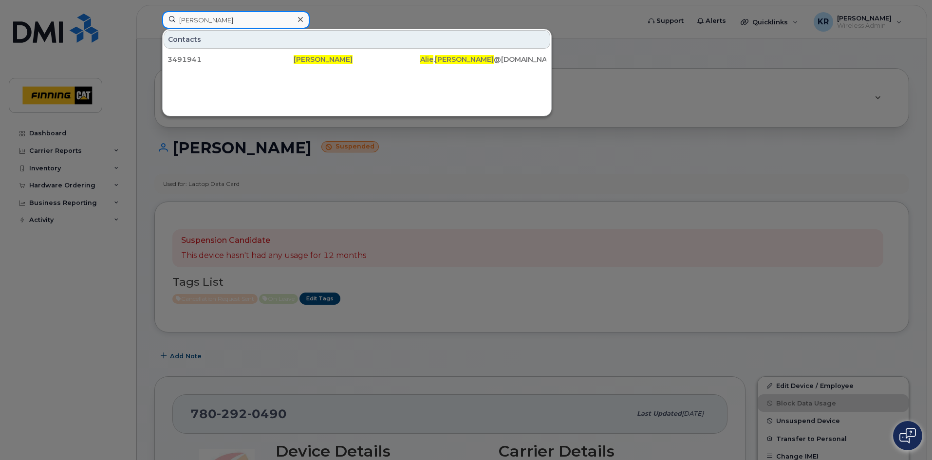
type input "alie cline"
click at [219, 16] on input "alie cline" at bounding box center [236, 20] width 148 height 18
drag, startPoint x: 194, startPoint y: 15, endPoint x: 169, endPoint y: 14, distance: 24.4
click at [169, 14] on input "alie cline" at bounding box center [236, 20] width 148 height 18
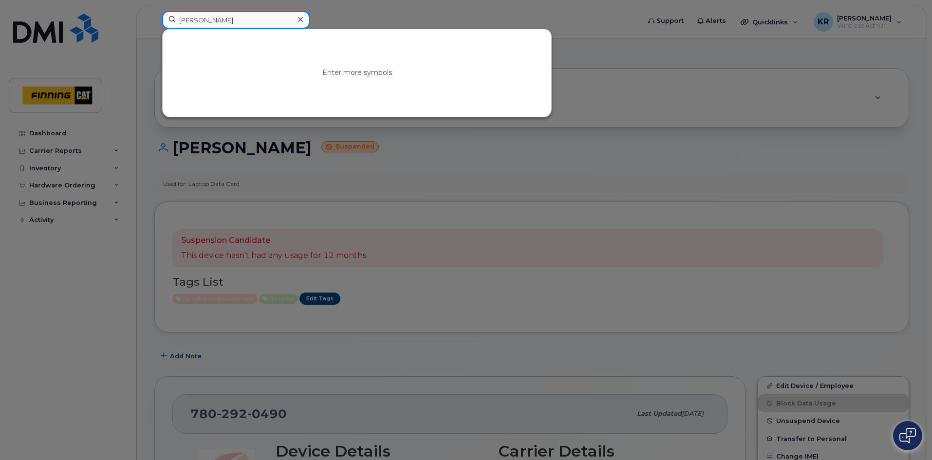
type input "anna henke"
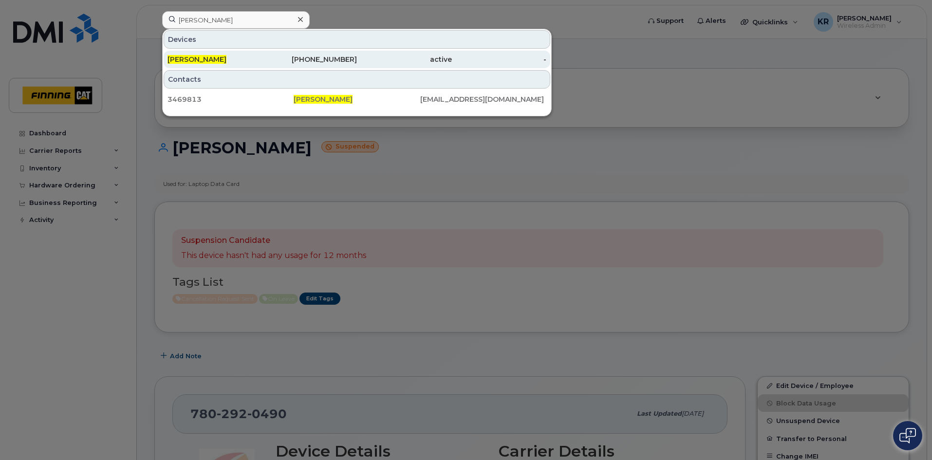
click at [297, 58] on div "587-447-3728" at bounding box center [310, 60] width 95 height 10
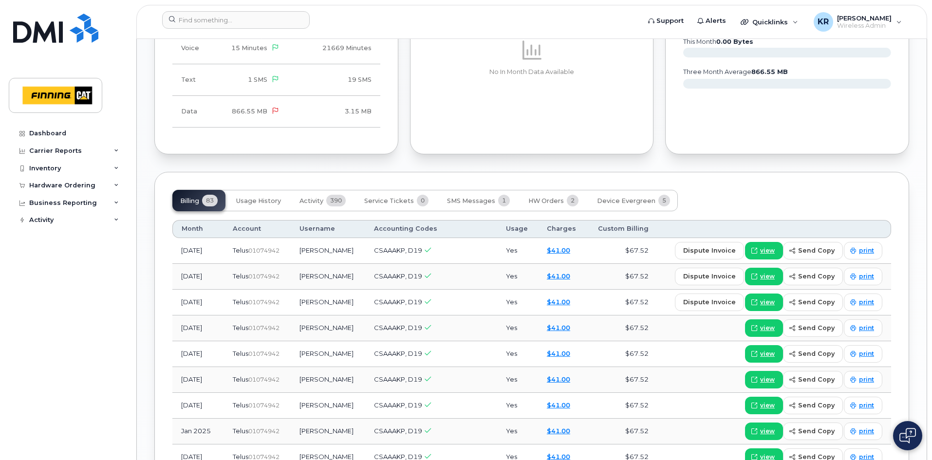
scroll to position [925, 0]
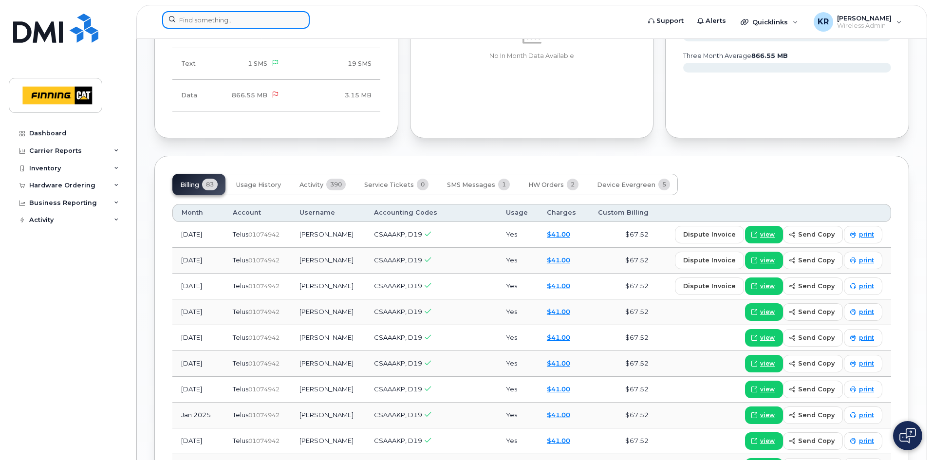
click at [241, 22] on input at bounding box center [236, 20] width 148 height 18
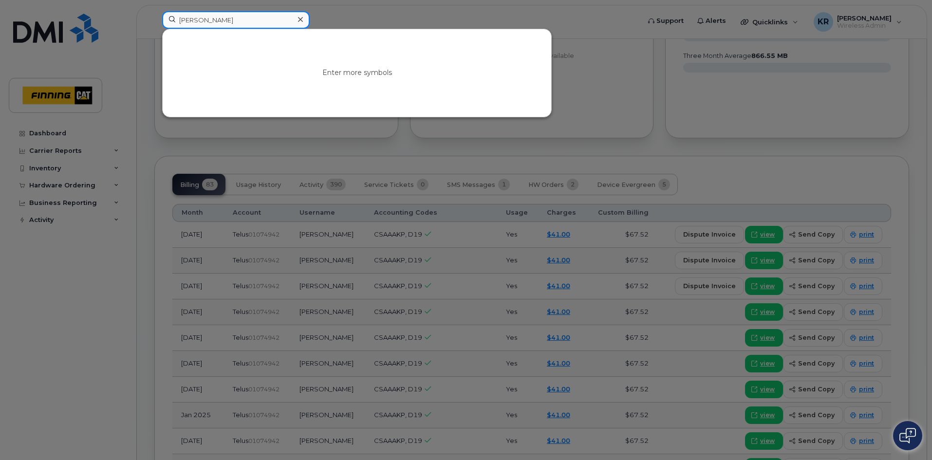
type input "[PERSON_NAME]"
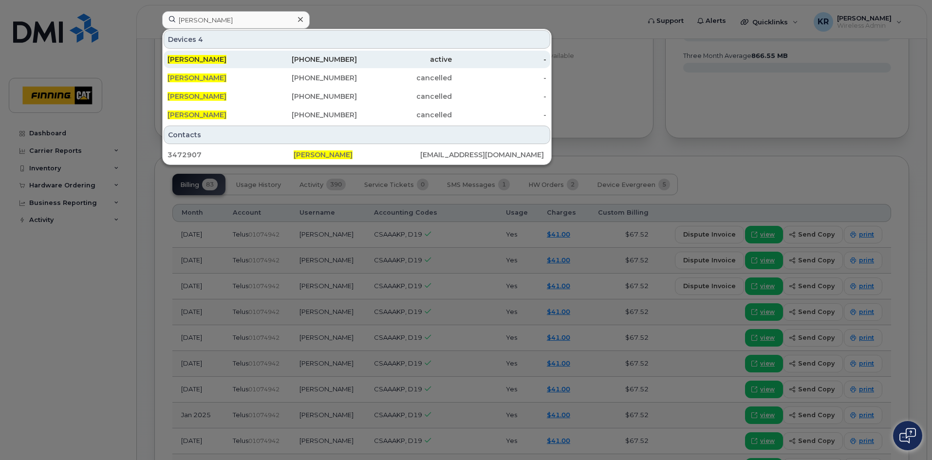
click at [363, 61] on div "active" at bounding box center [404, 60] width 95 height 10
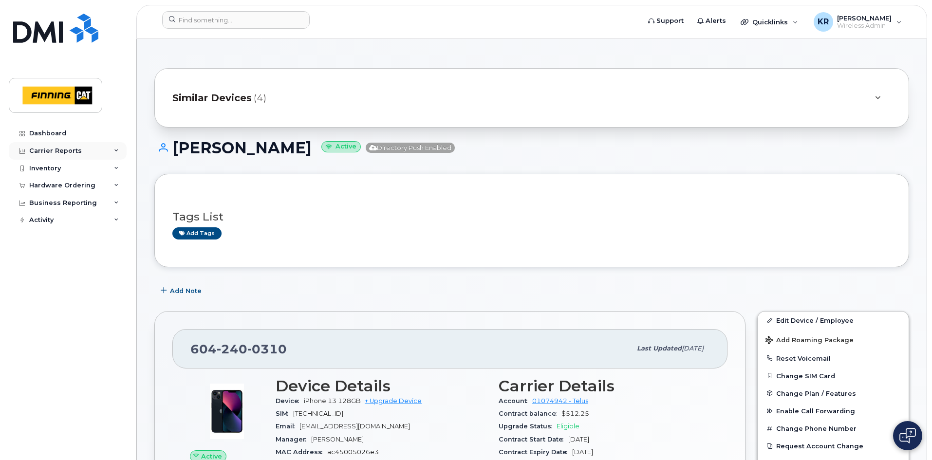
click at [61, 150] on div "Carrier Reports" at bounding box center [55, 151] width 53 height 8
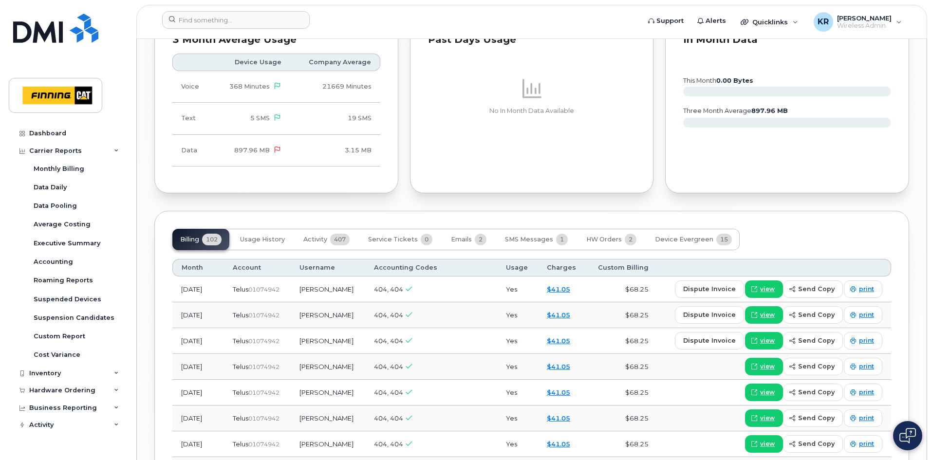
scroll to position [1023, 0]
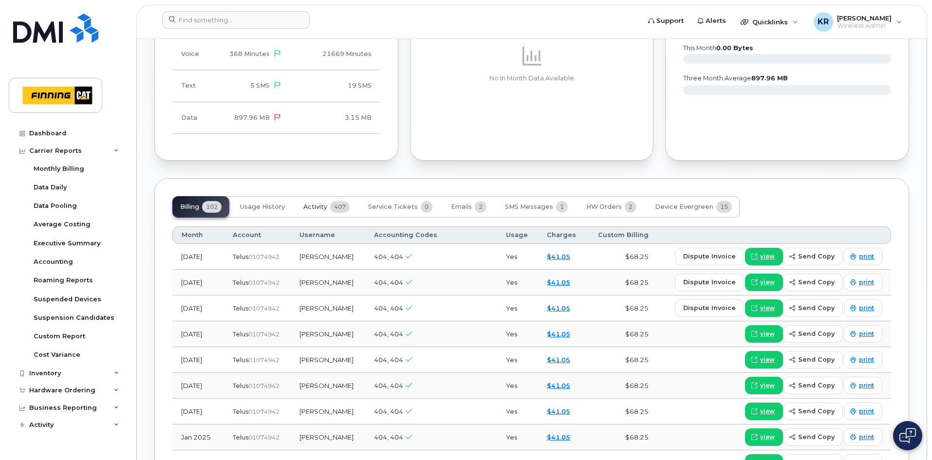
click at [313, 209] on span "Activity" at bounding box center [315, 207] width 24 height 8
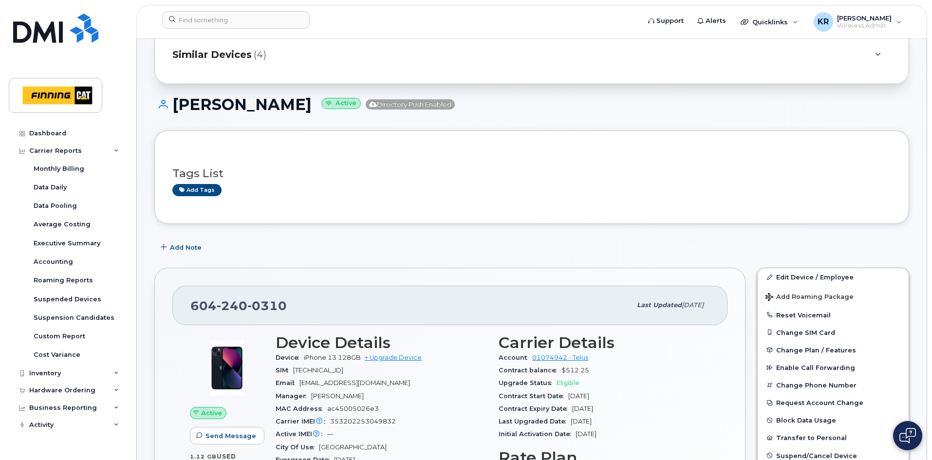
scroll to position [0, 0]
